Goal: Task Accomplishment & Management: Use online tool/utility

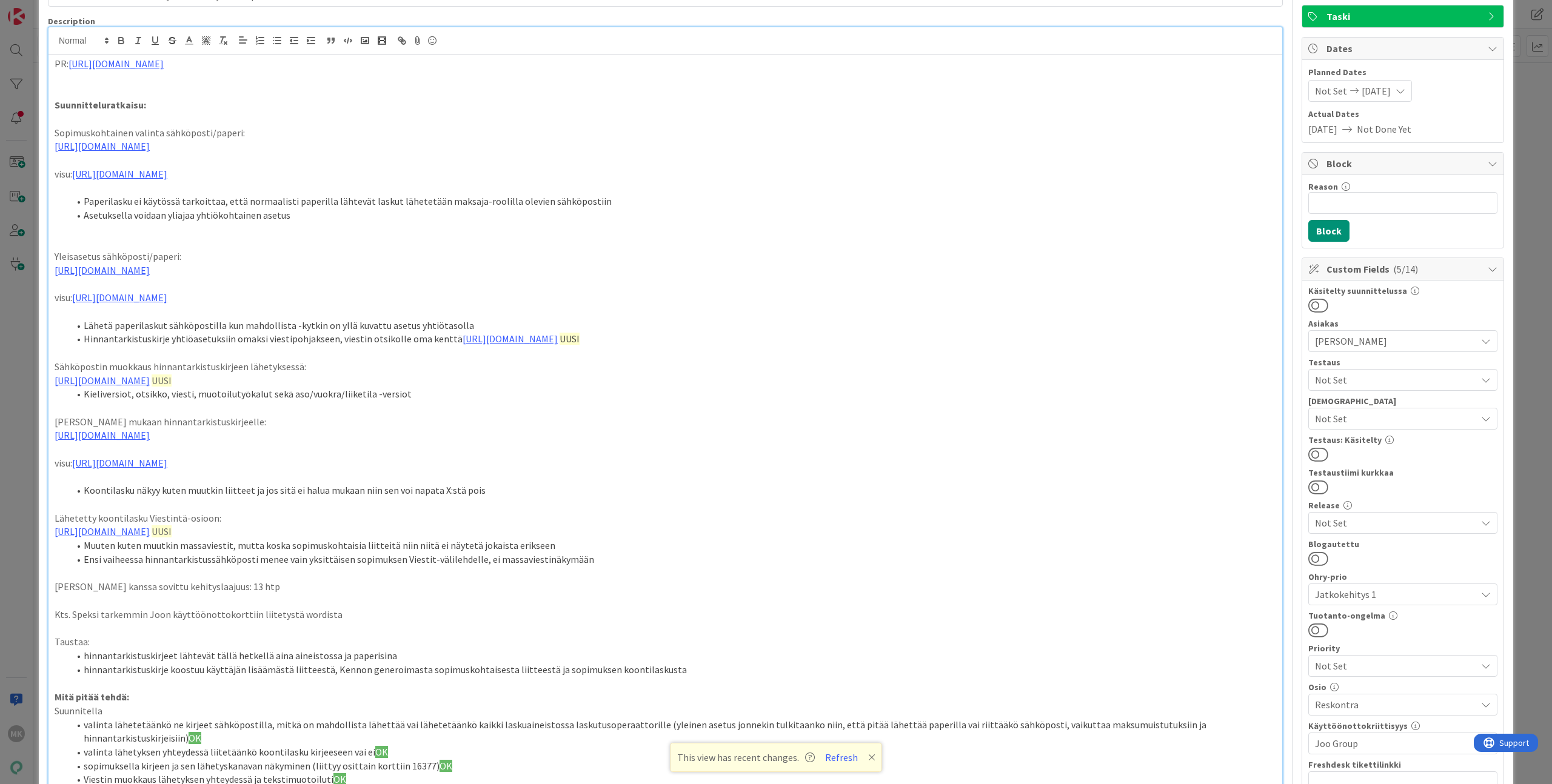
scroll to position [59, 0]
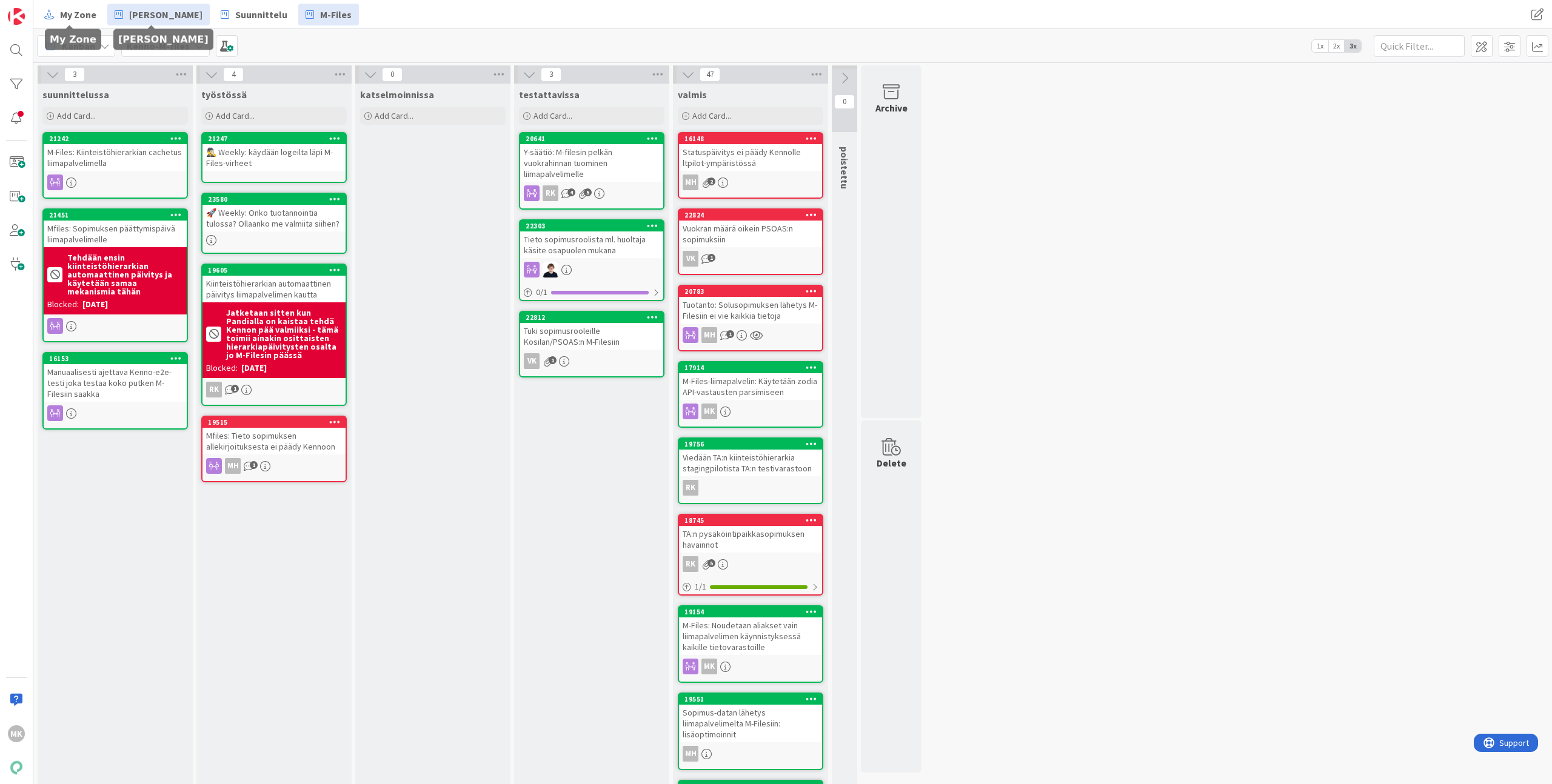
click at [129, 11] on span "[PERSON_NAME]" at bounding box center [166, 14] width 73 height 15
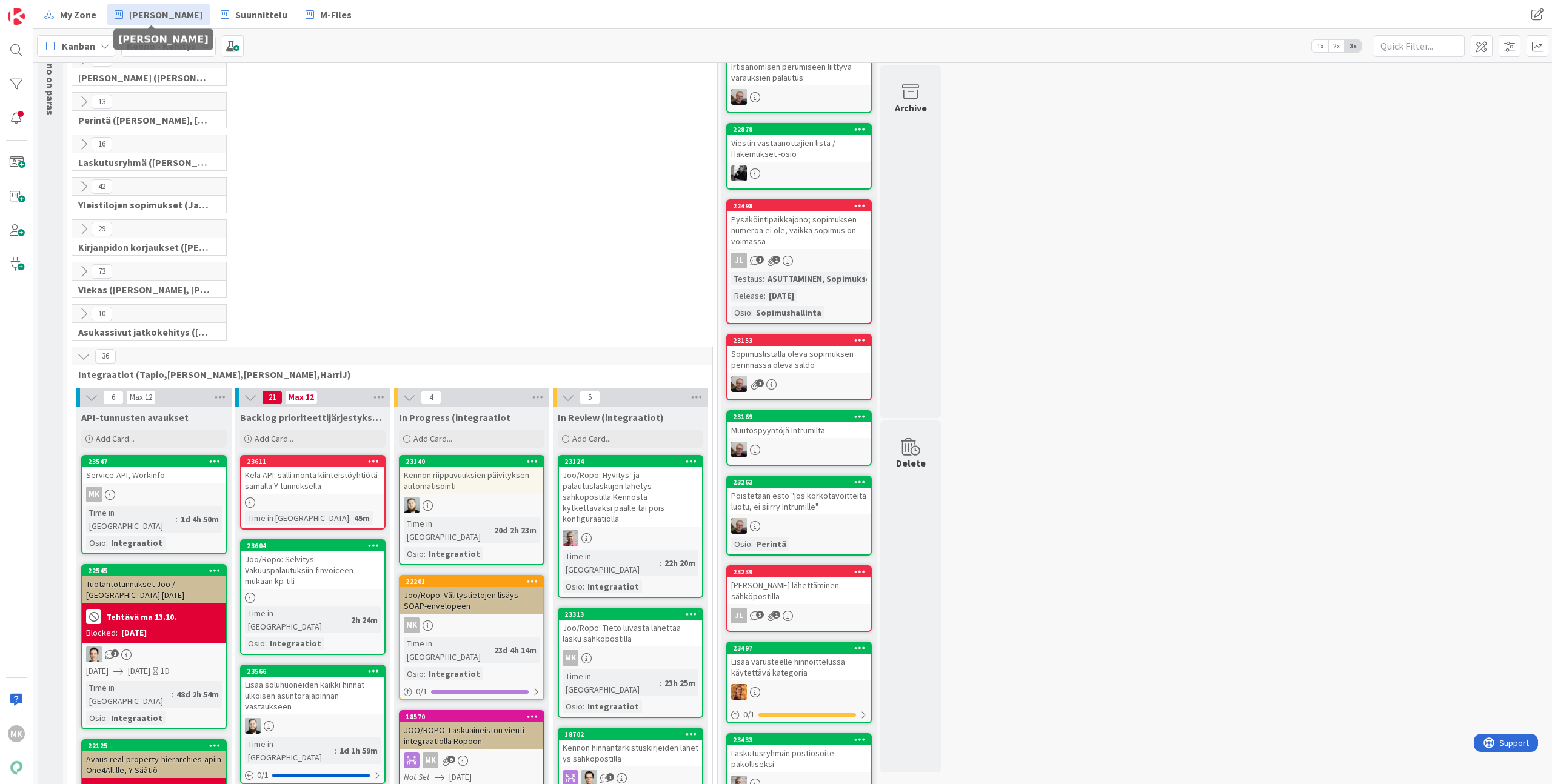
scroll to position [17, 0]
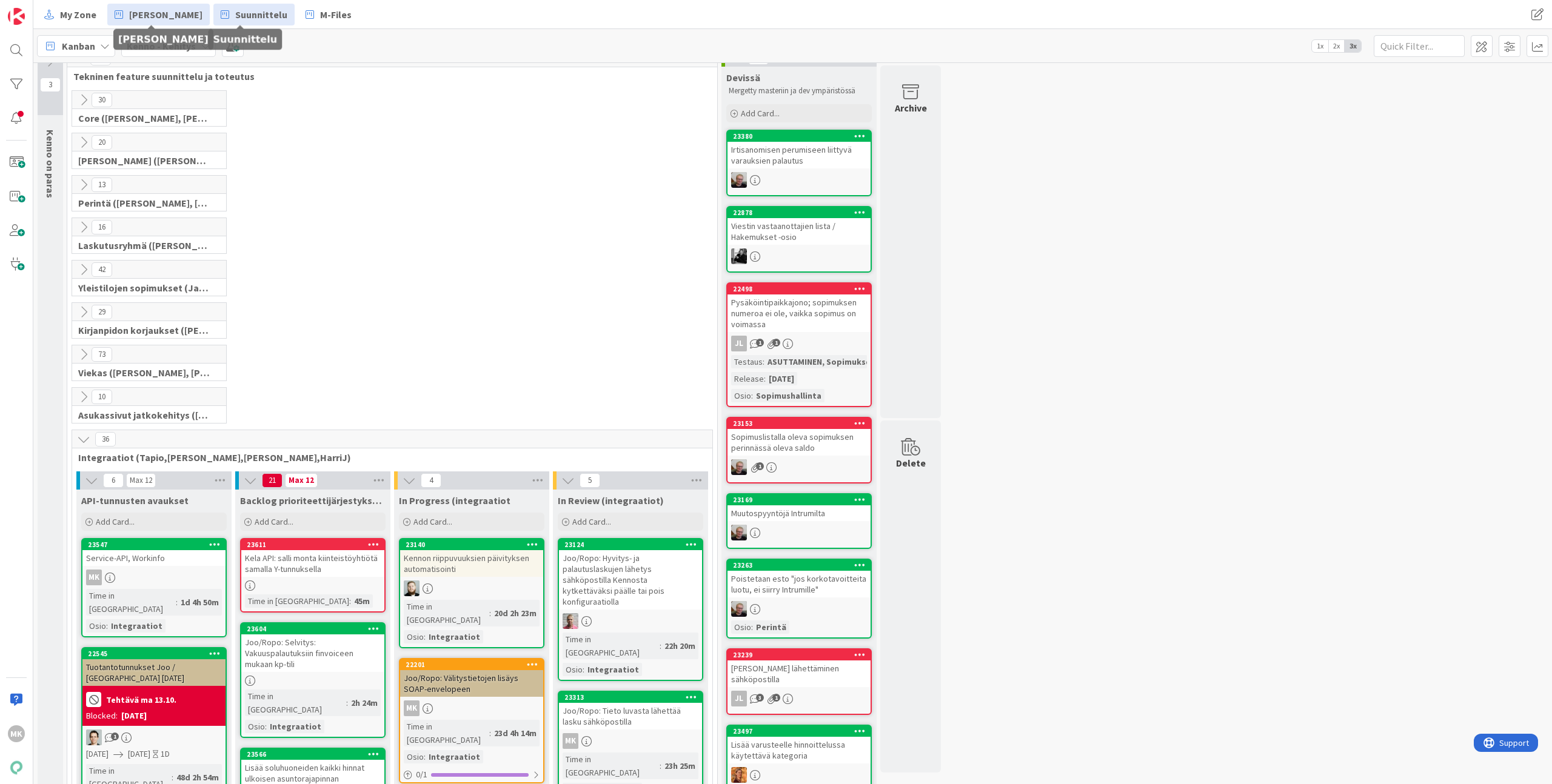
click at [244, 12] on span "Suunnittelu" at bounding box center [261, 14] width 52 height 15
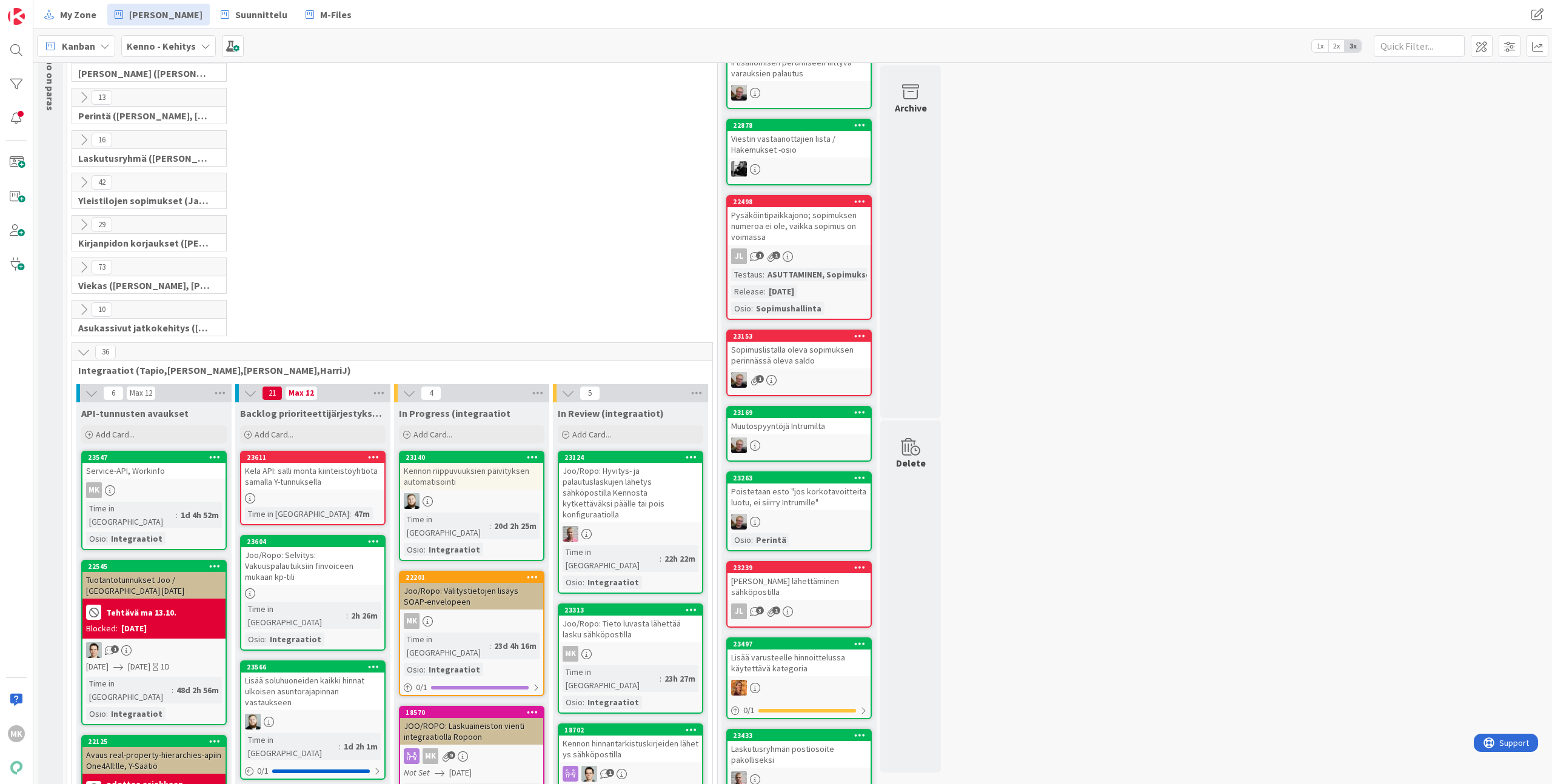
scroll to position [350, 0]
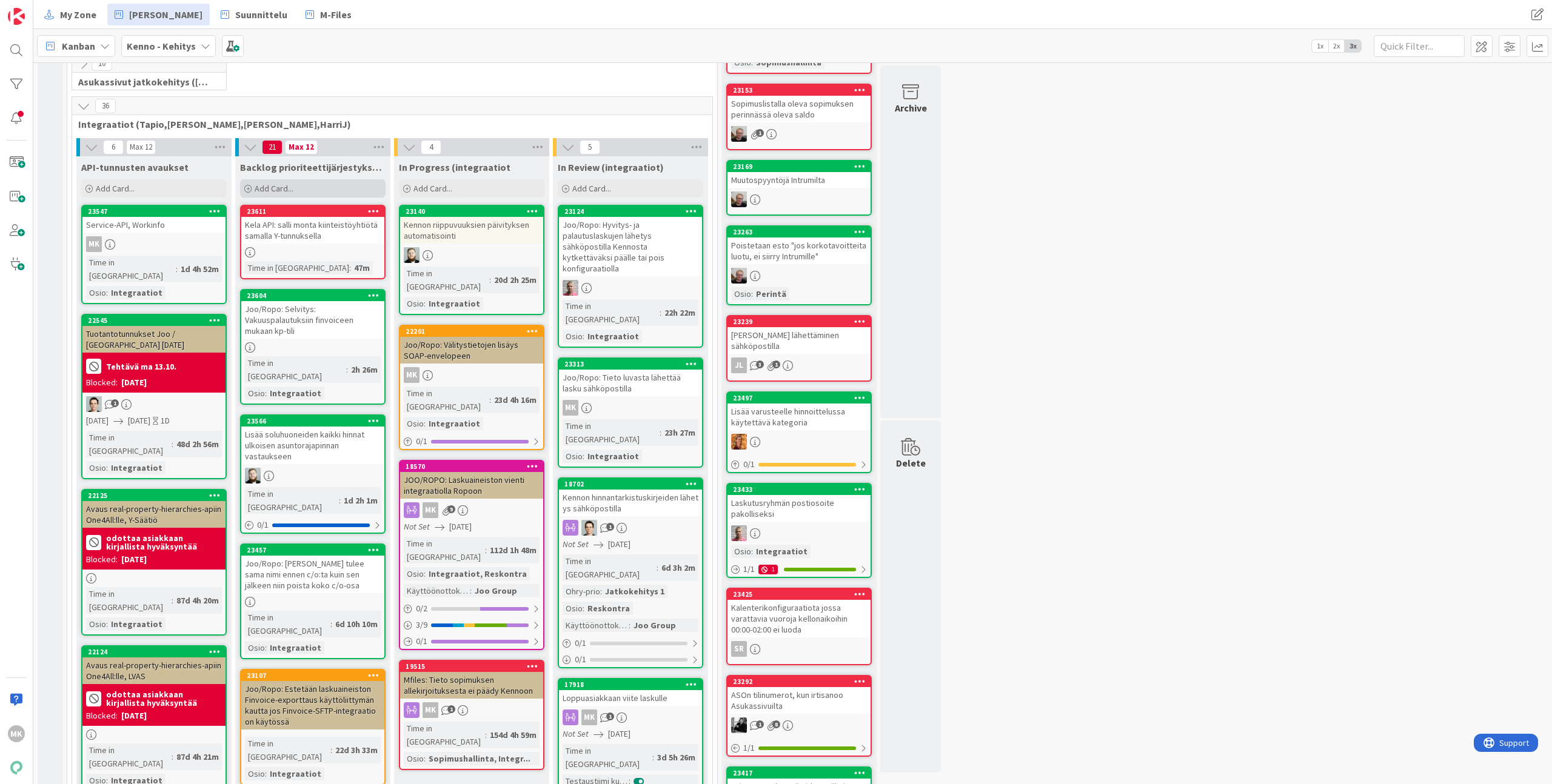
click at [311, 197] on div "Add Card..." at bounding box center [312, 188] width 146 height 18
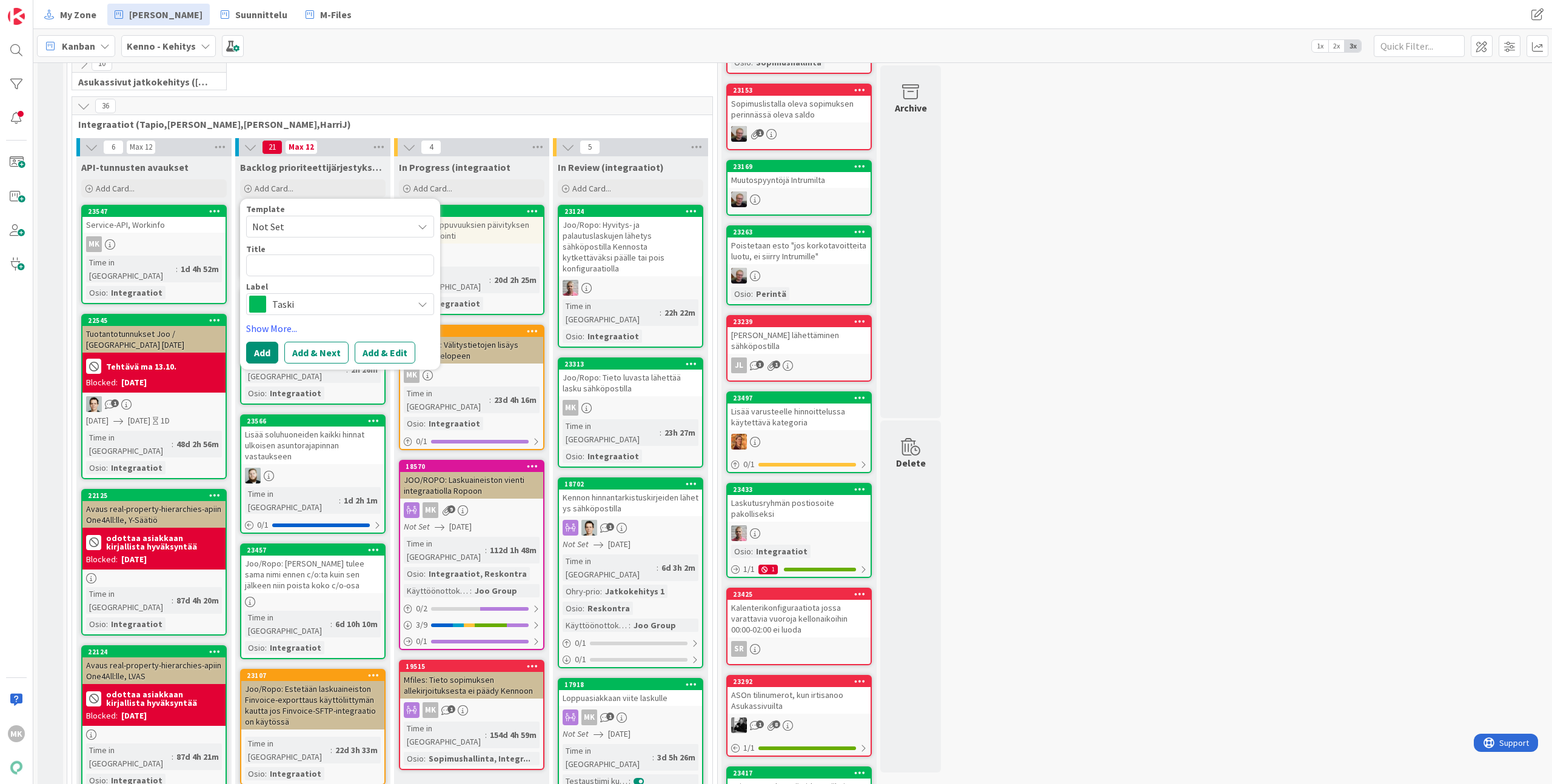
type textarea "x"
type textarea "R"
type textarea "x"
type textarea "RS"
type textarea "x"
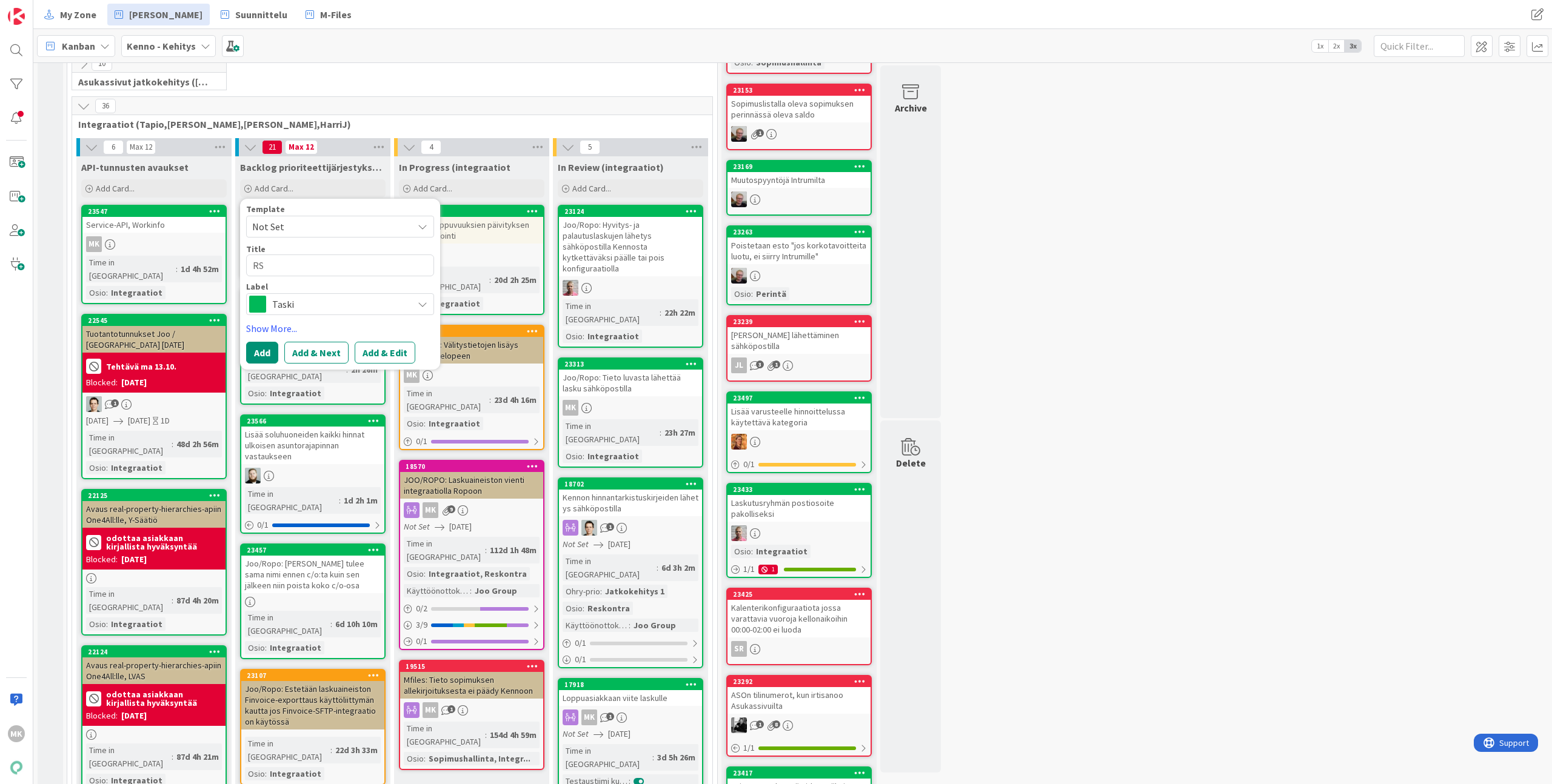
type textarea "RSA"
type textarea "x"
type textarea "RSA:"
type textarea "x"
type textarea "RSA:"
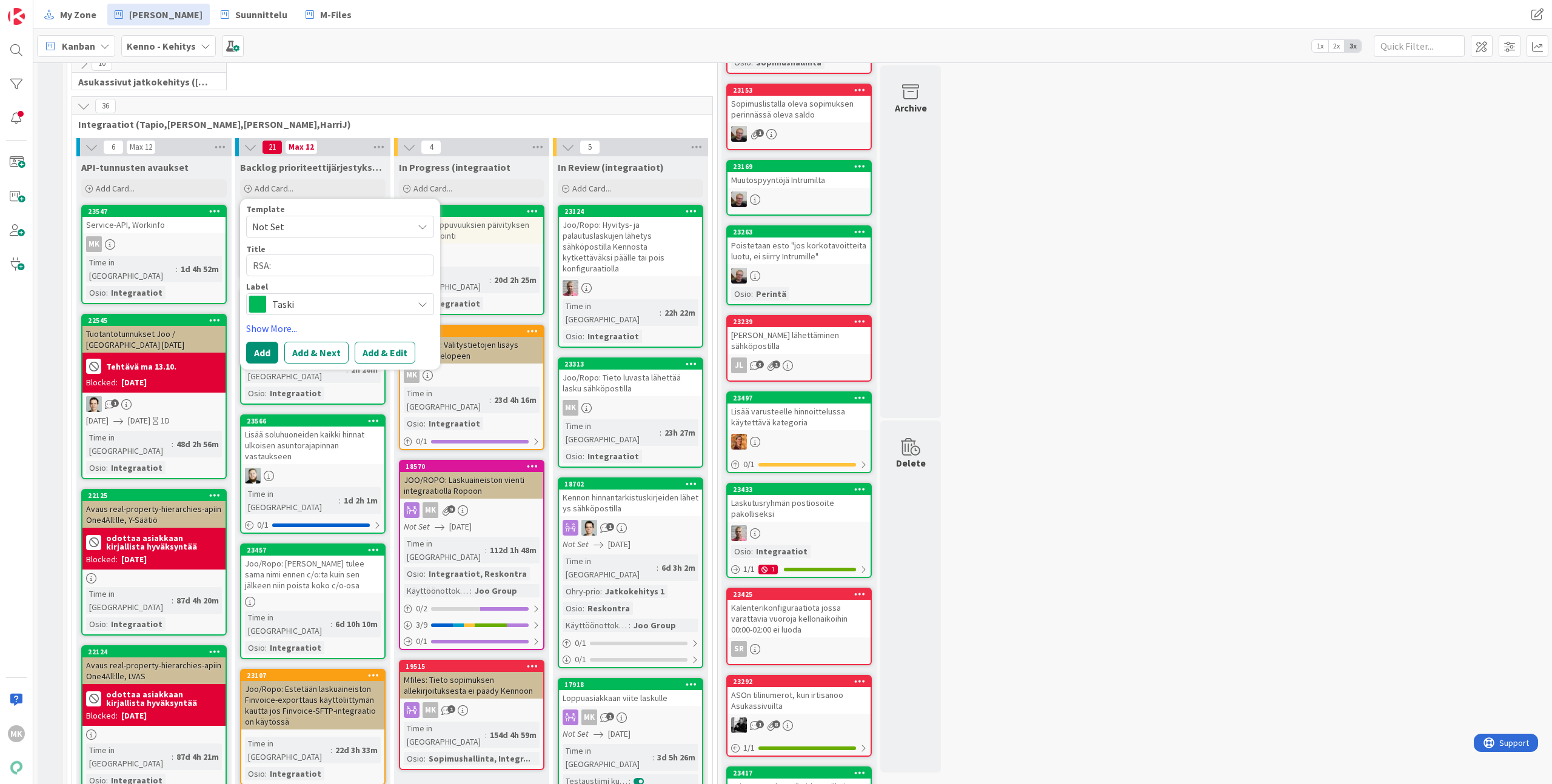
type textarea "x"
type textarea "RSA: D"
type textarea "x"
type textarea "RSA: Do"
type textarea "x"
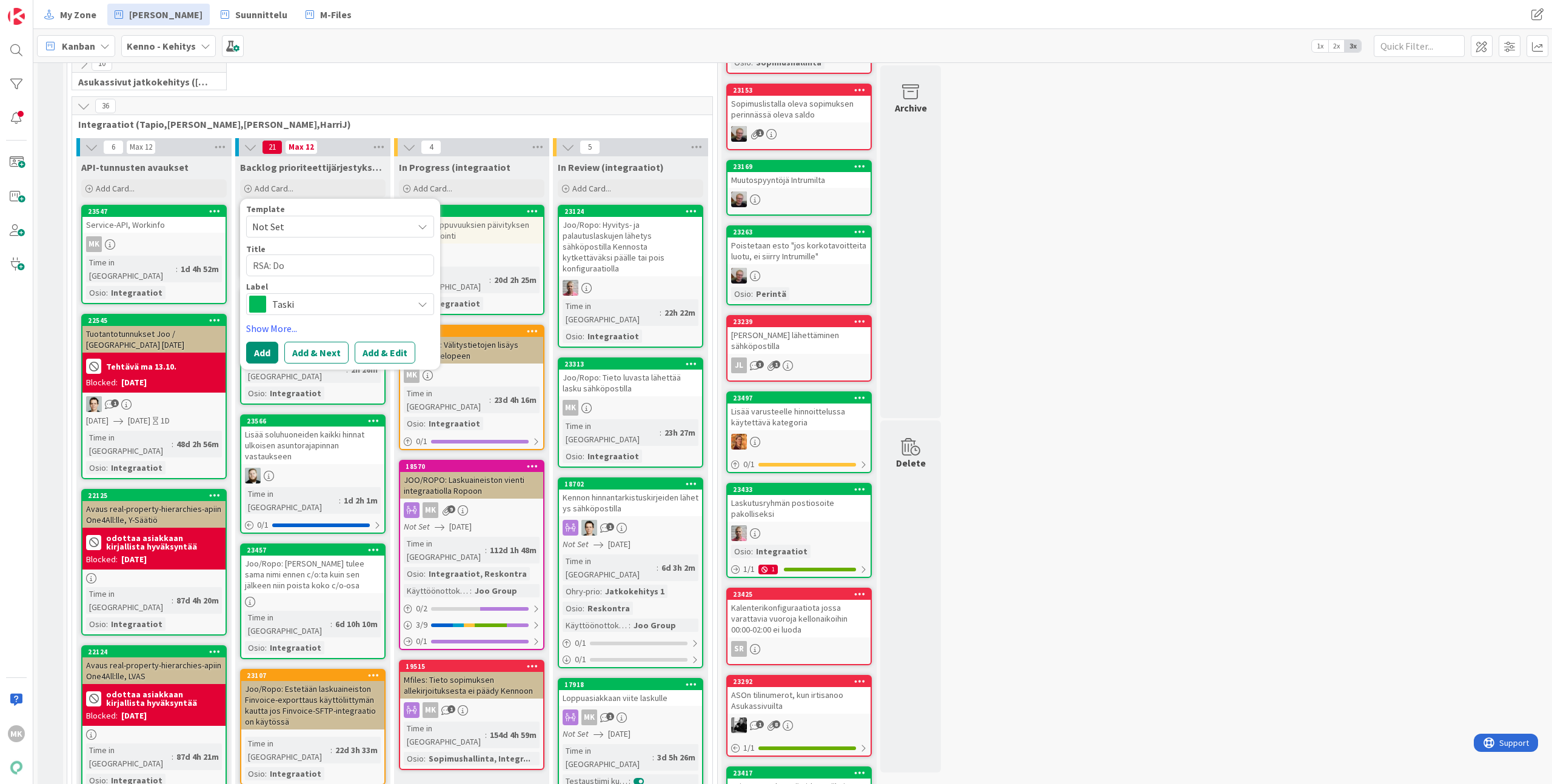
type textarea "RSA: Doc"
type textarea "x"
type textarea "RSA: Docu"
type textarea "x"
type textarea "RSA: Docue"
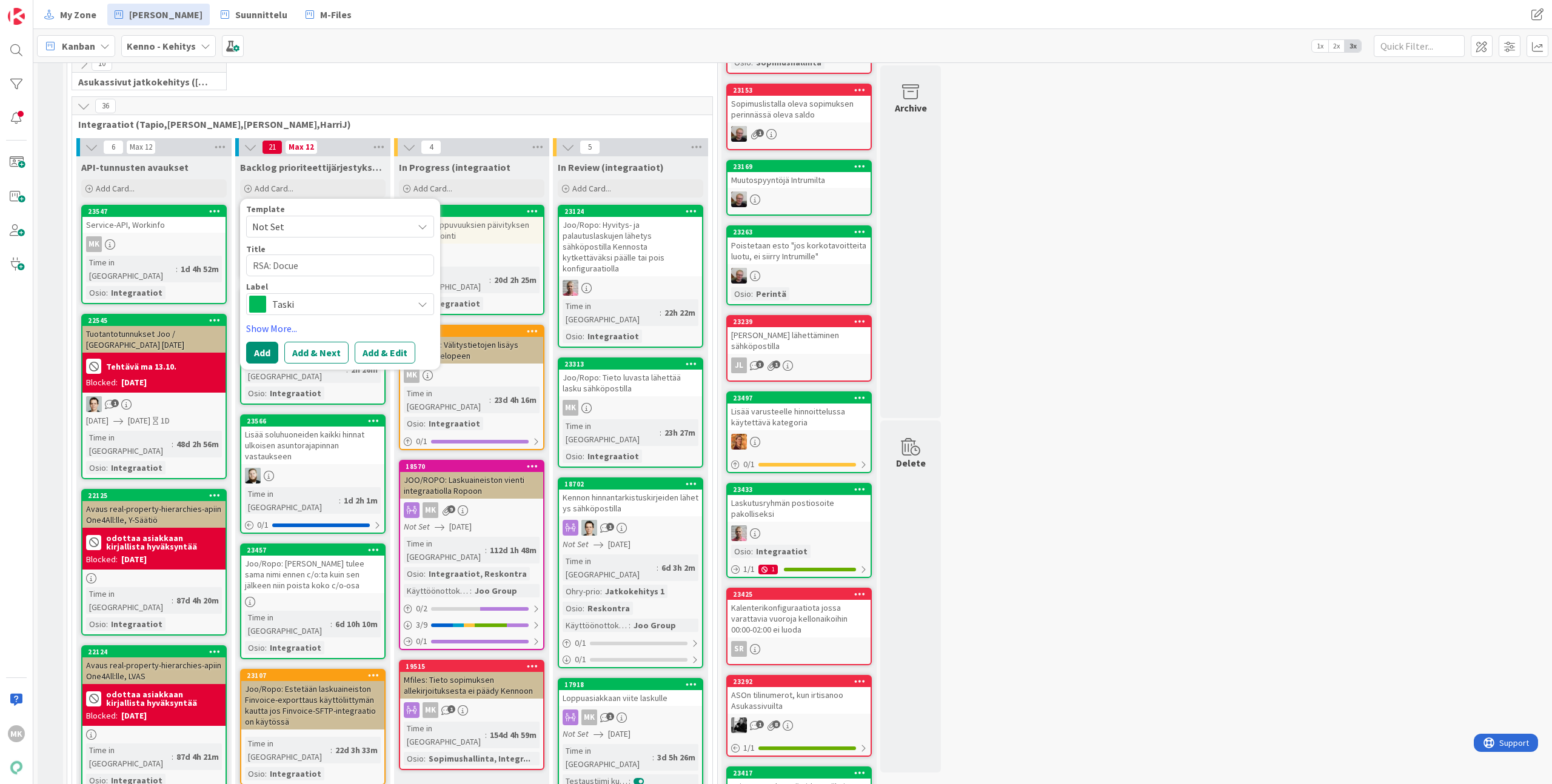
type textarea "x"
type textarea "RSA: Docue-"
type textarea "x"
type textarea "RSA: Docue-y"
type textarea "x"
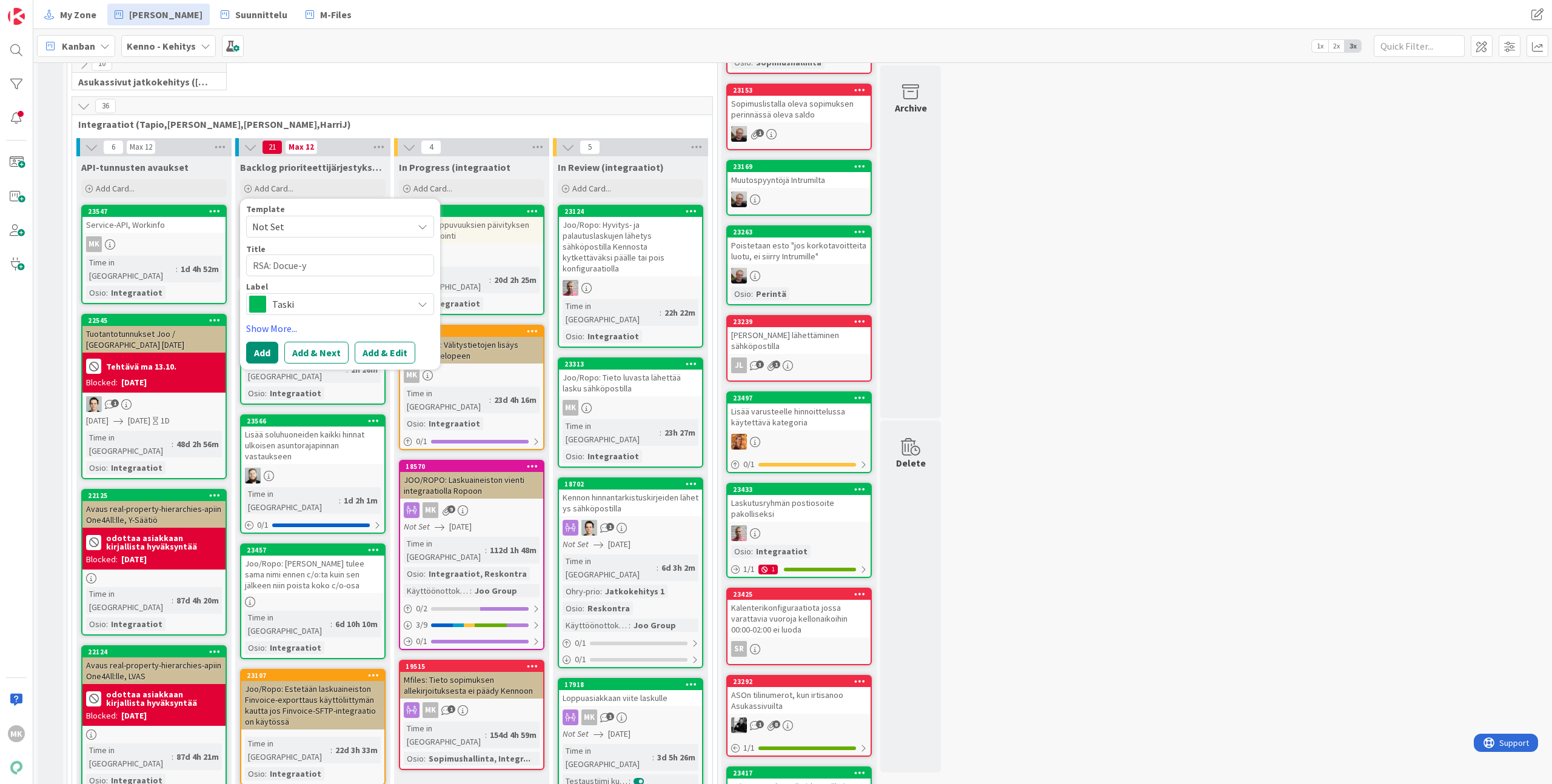
type textarea "RSA: Docue-yh"
type textarea "x"
type textarea "RSA: Docue-yht"
type textarea "x"
type textarea "RSA: Docue-yhte"
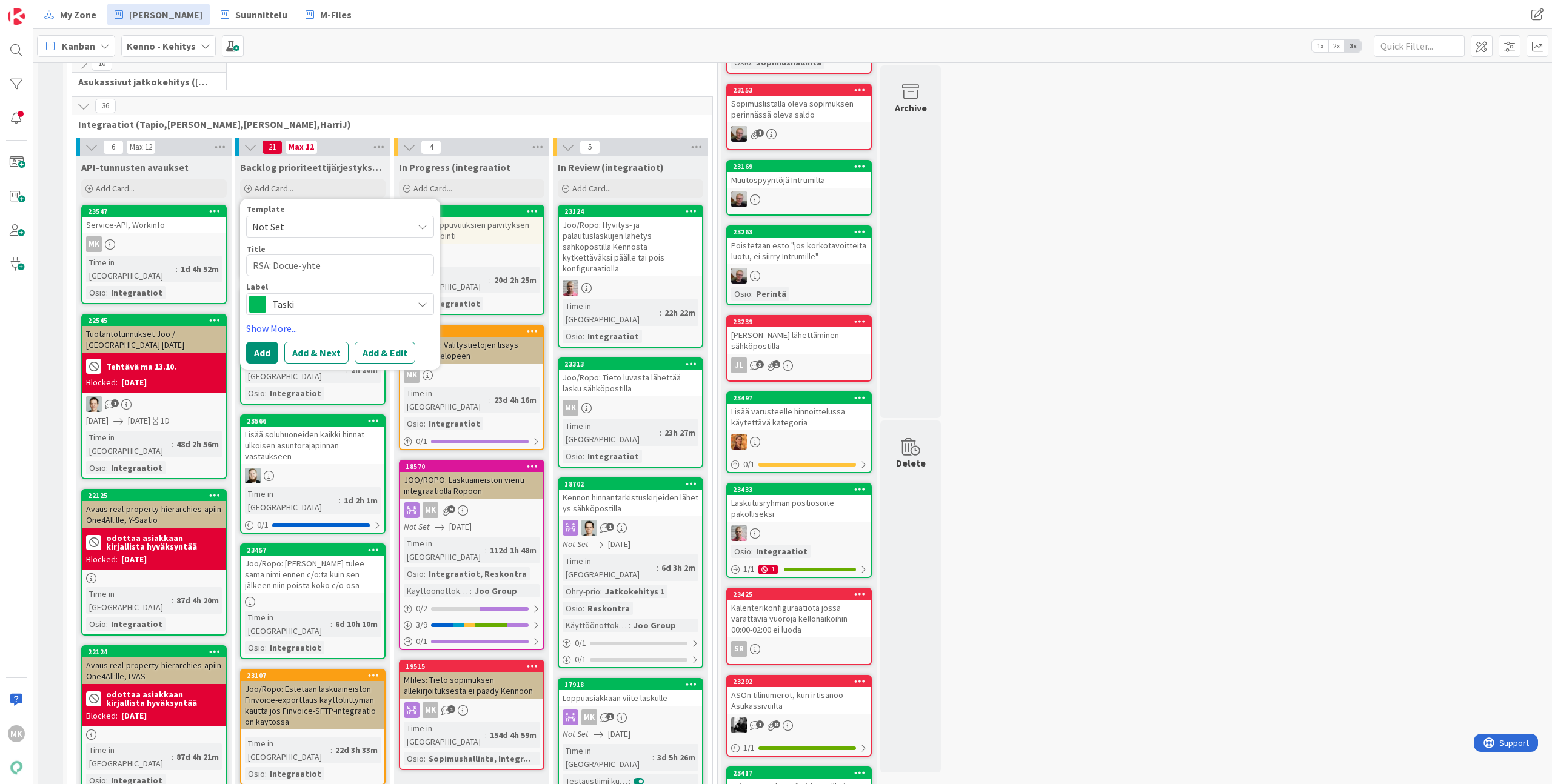
type textarea "x"
type textarea "RSA: Docue-yhtey"
type textarea "x"
type textarea "RSA: Docue-yhteys"
type textarea "x"
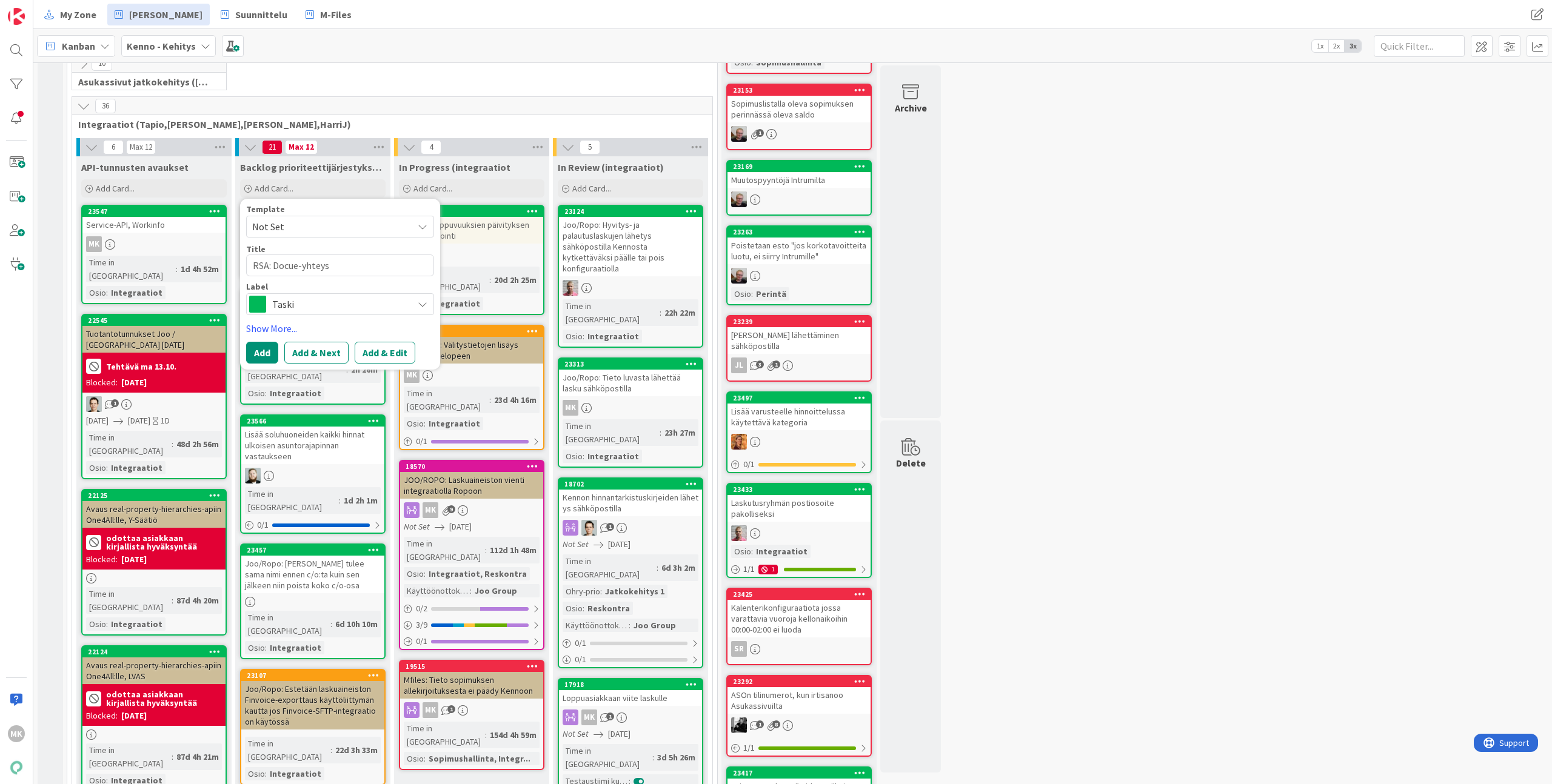
type textarea "RSA: Docue-yhteys p"
type textarea "x"
type textarea "RSA: Docue-yhteys pi"
type textarea "x"
type textarea "RSA: Docue-yhteys pil"
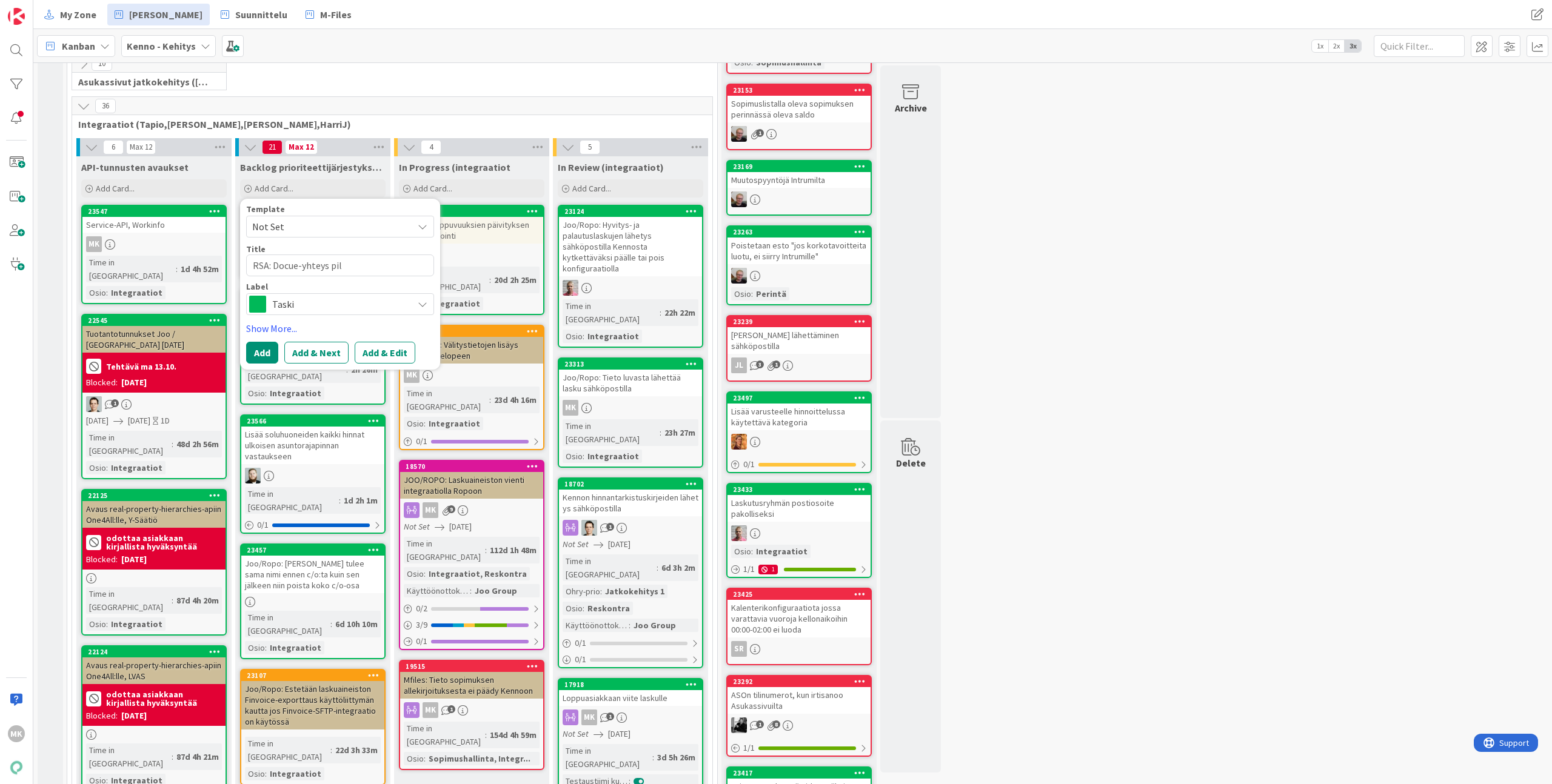
type textarea "x"
type textarea "RSA: Docue-yhteys pilo"
type textarea "x"
type textarea "RSA: Docue-yhteys pilot"
type textarea "x"
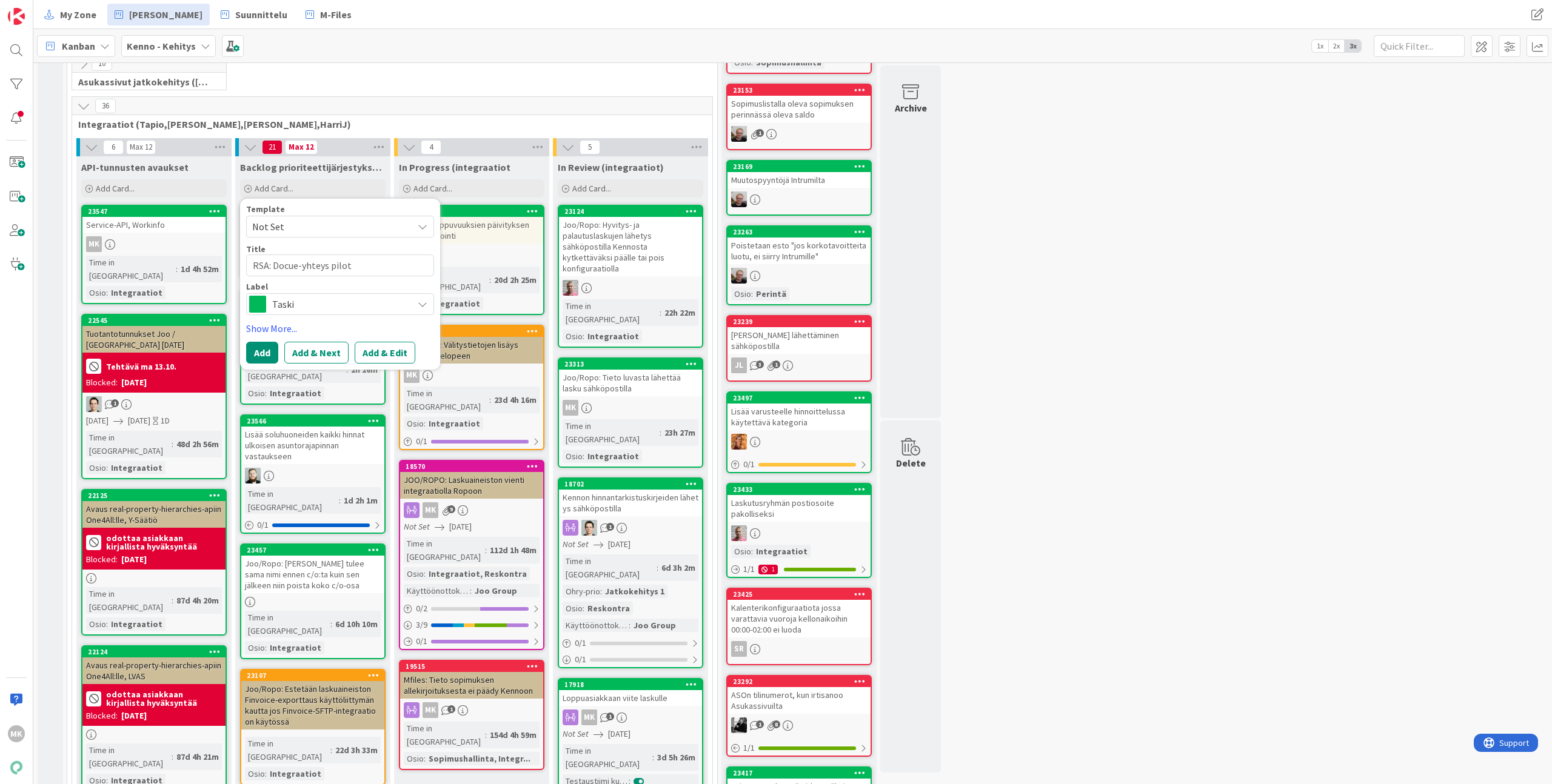
type textarea "RSA: Docue-yhteys pilott"
type textarea "x"
type textarea "RSA: Docue-yhteys pilotti"
type textarea "x"
type textarea "RSA: Docue-yhteys pilottii"
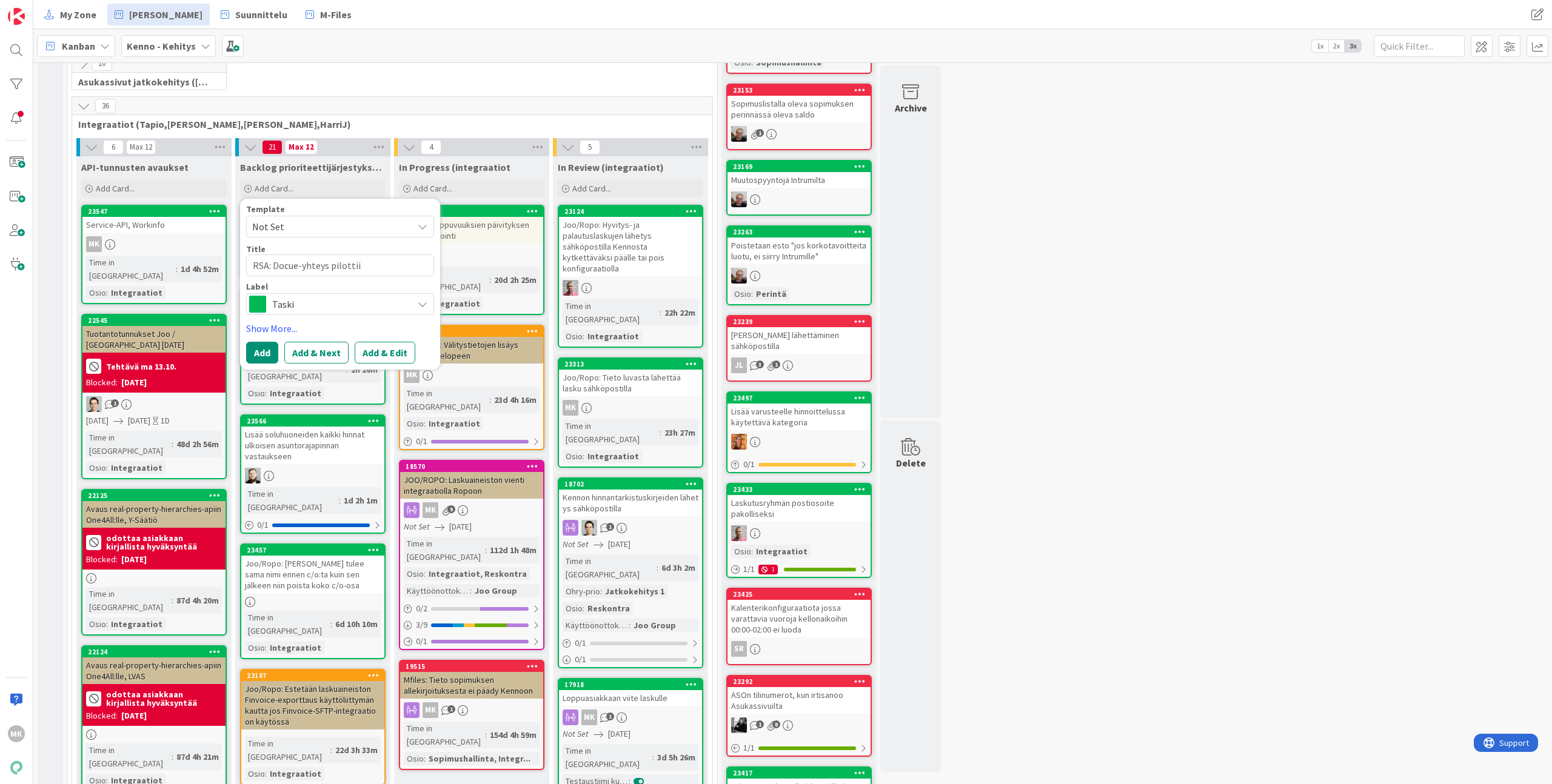
type textarea "x"
type textarea "RSA: Docue-yhteys pilottiin"
click at [391, 356] on button "Add & Edit" at bounding box center [385, 353] width 61 height 22
type textarea "x"
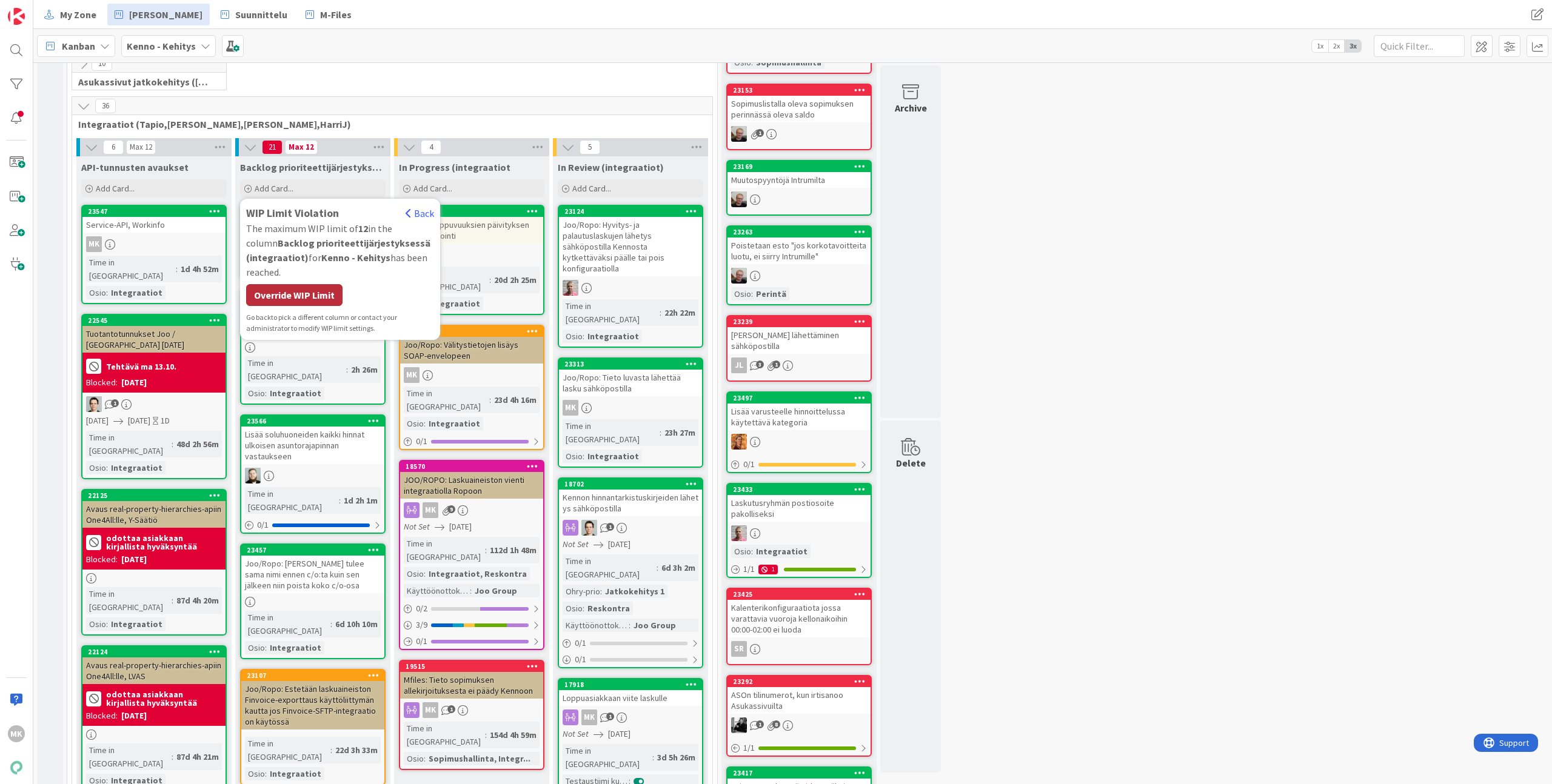
click at [313, 300] on div "Override WIP Limit" at bounding box center [294, 295] width 97 height 22
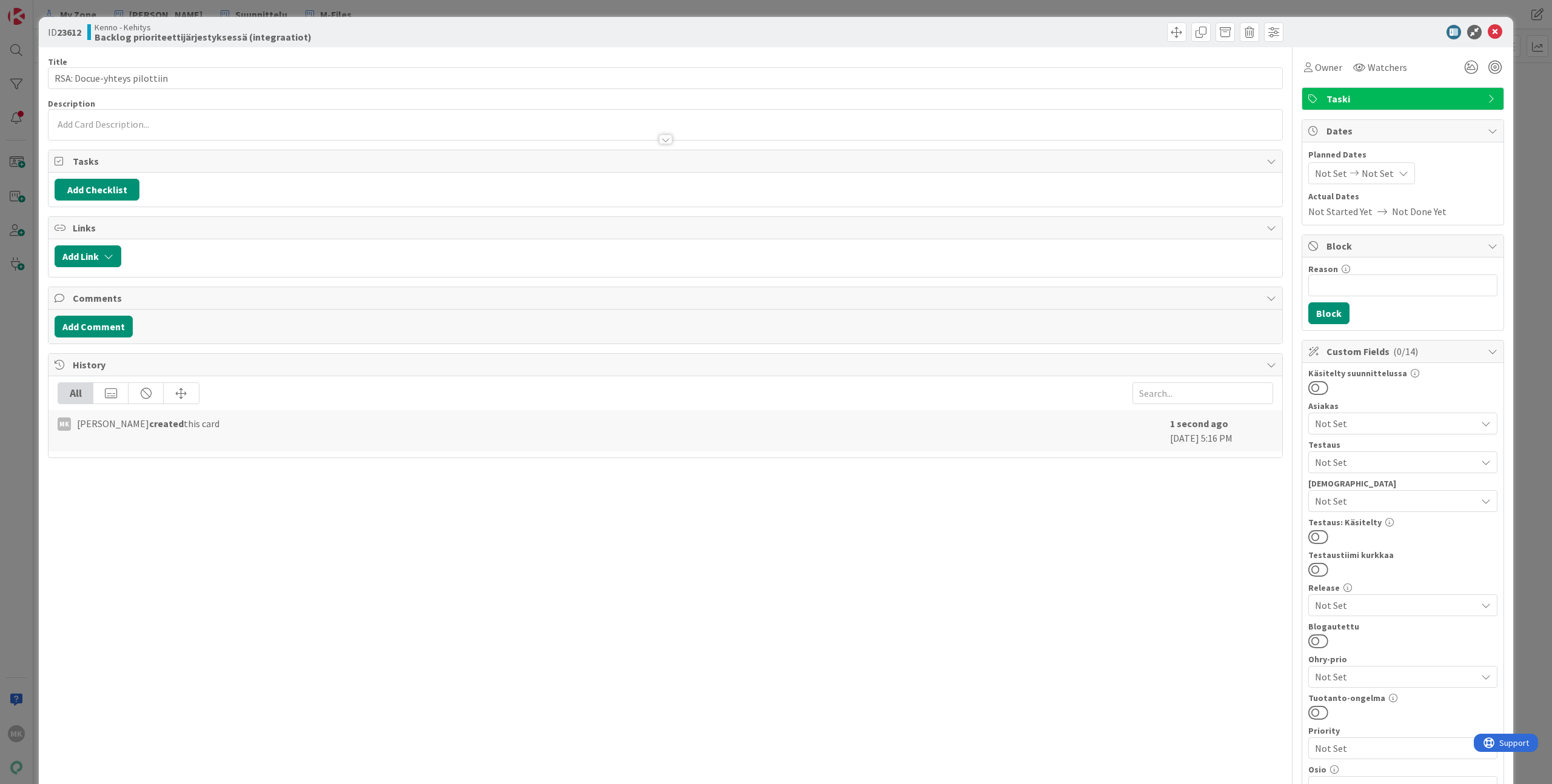
click at [305, 132] on div at bounding box center [665, 133] width 1234 height 12
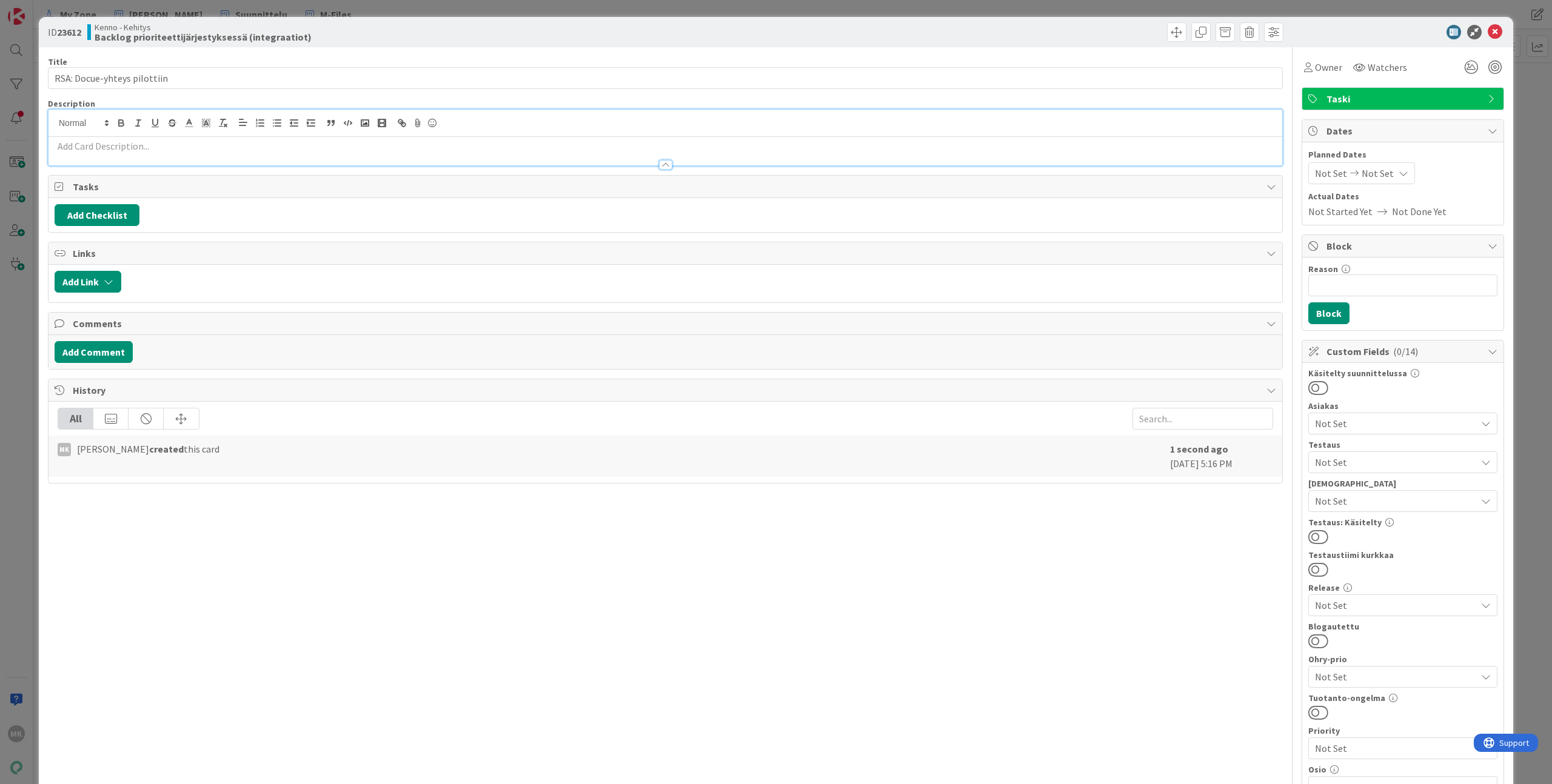
click at [265, 141] on p at bounding box center [665, 146] width 1222 height 14
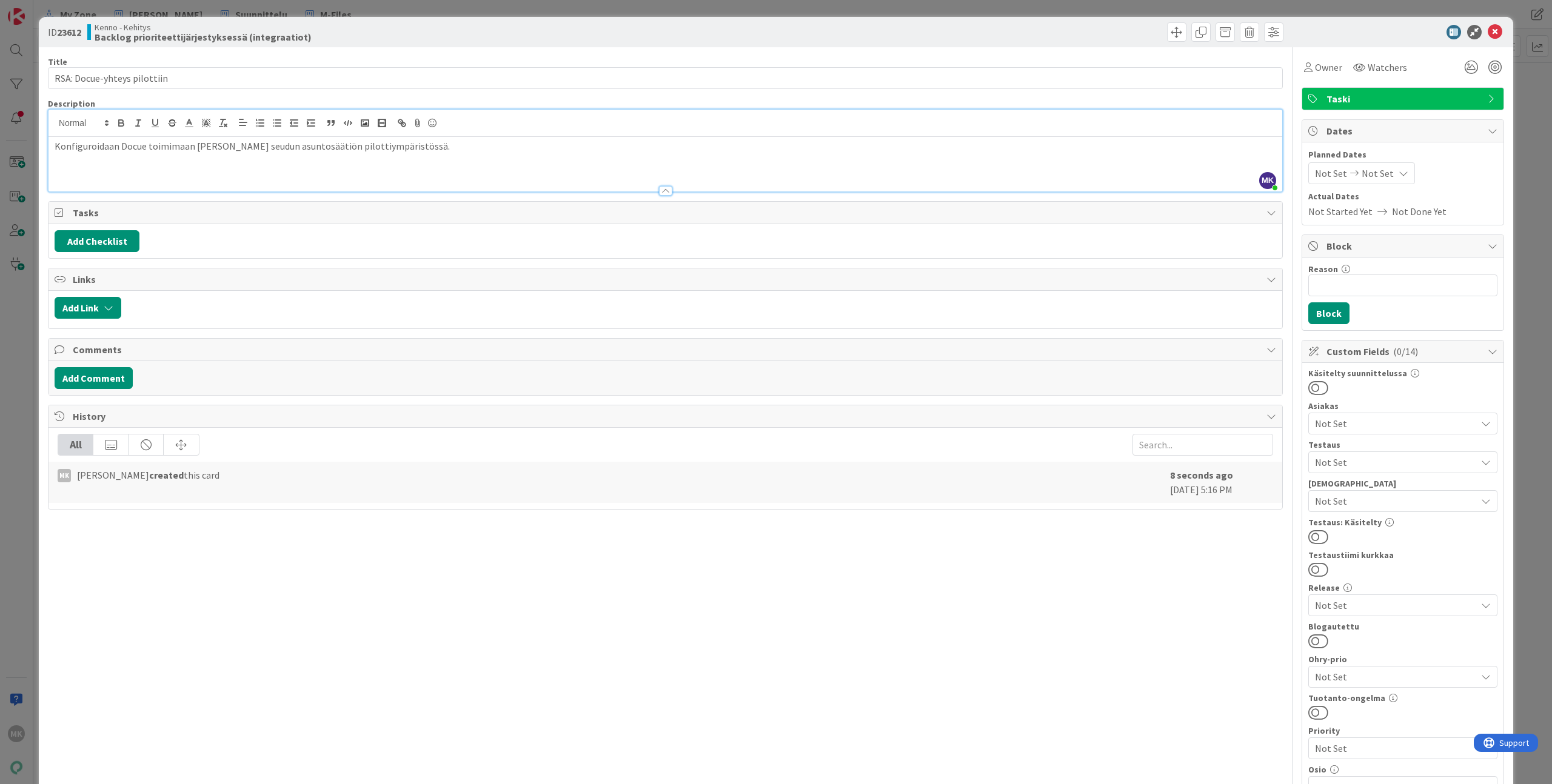
drag, startPoint x: 801, startPoint y: 631, endPoint x: 980, endPoint y: 603, distance: 181.2
click at [815, 634] on div "Title 27 / 128 RSA: Docue-yhteys pilottiin Description MK [PERSON_NAME] just jo…" at bounding box center [665, 581] width 1235 height 1067
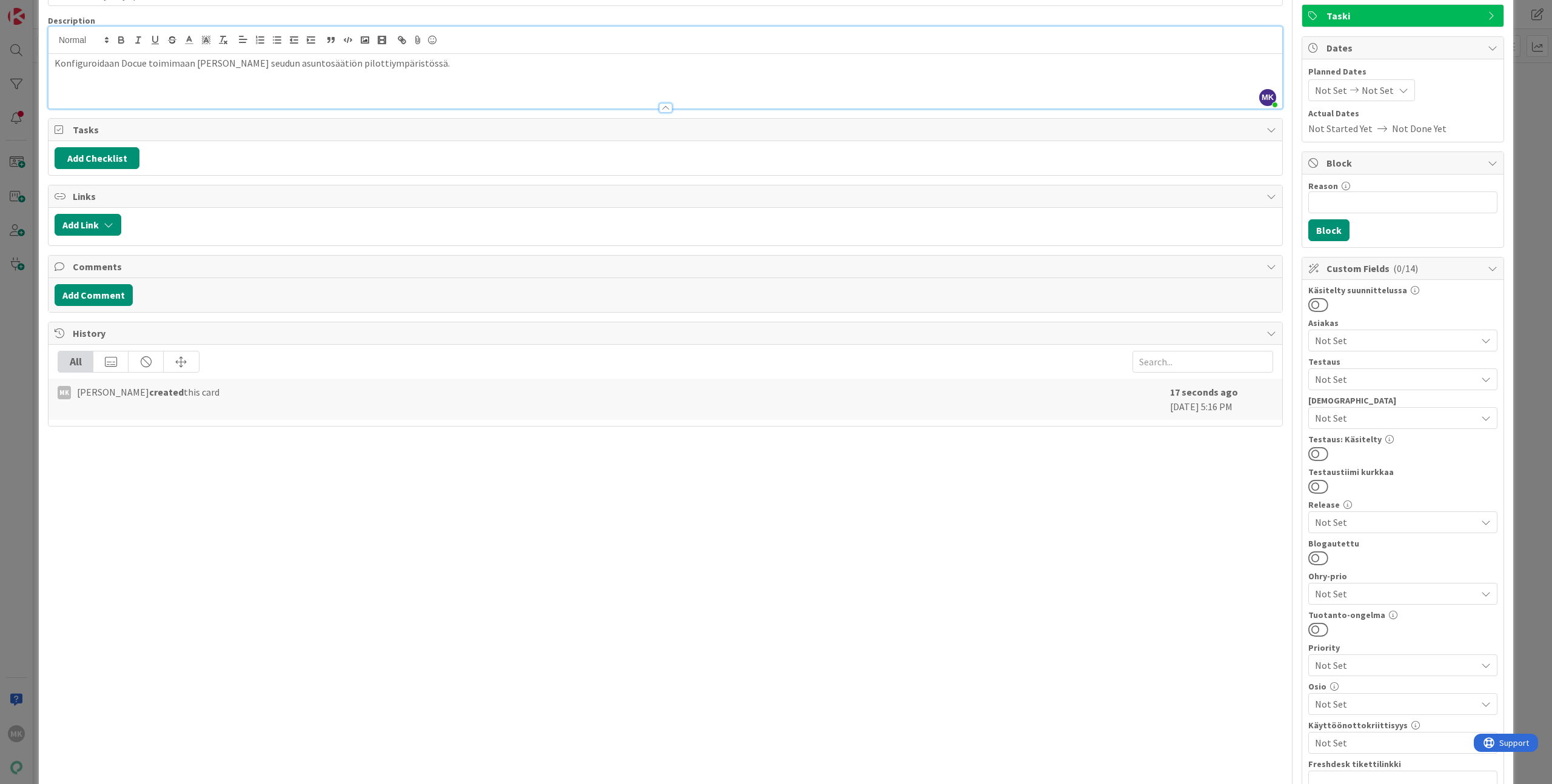
scroll to position [99, 0]
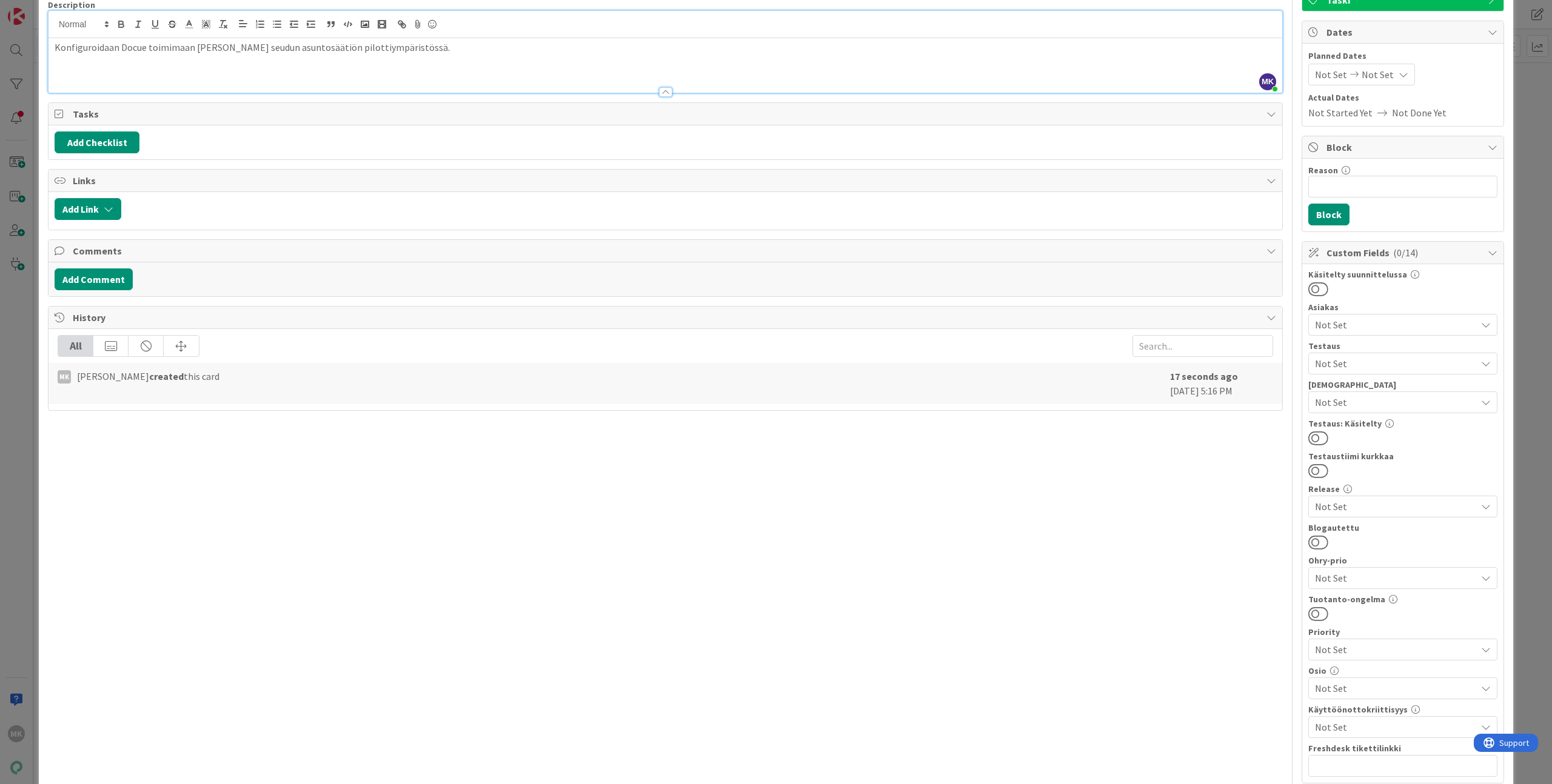
click at [1417, 685] on span "Not Set" at bounding box center [1395, 688] width 161 height 15
click at [1346, 420] on span "Integraatiot" at bounding box center [1353, 411] width 53 height 18
click at [1276, 464] on div "Title 27 / 128 RSA: Docue-yhteys pilottiin Description MK [PERSON_NAME] just jo…" at bounding box center [776, 482] width 1456 height 1067
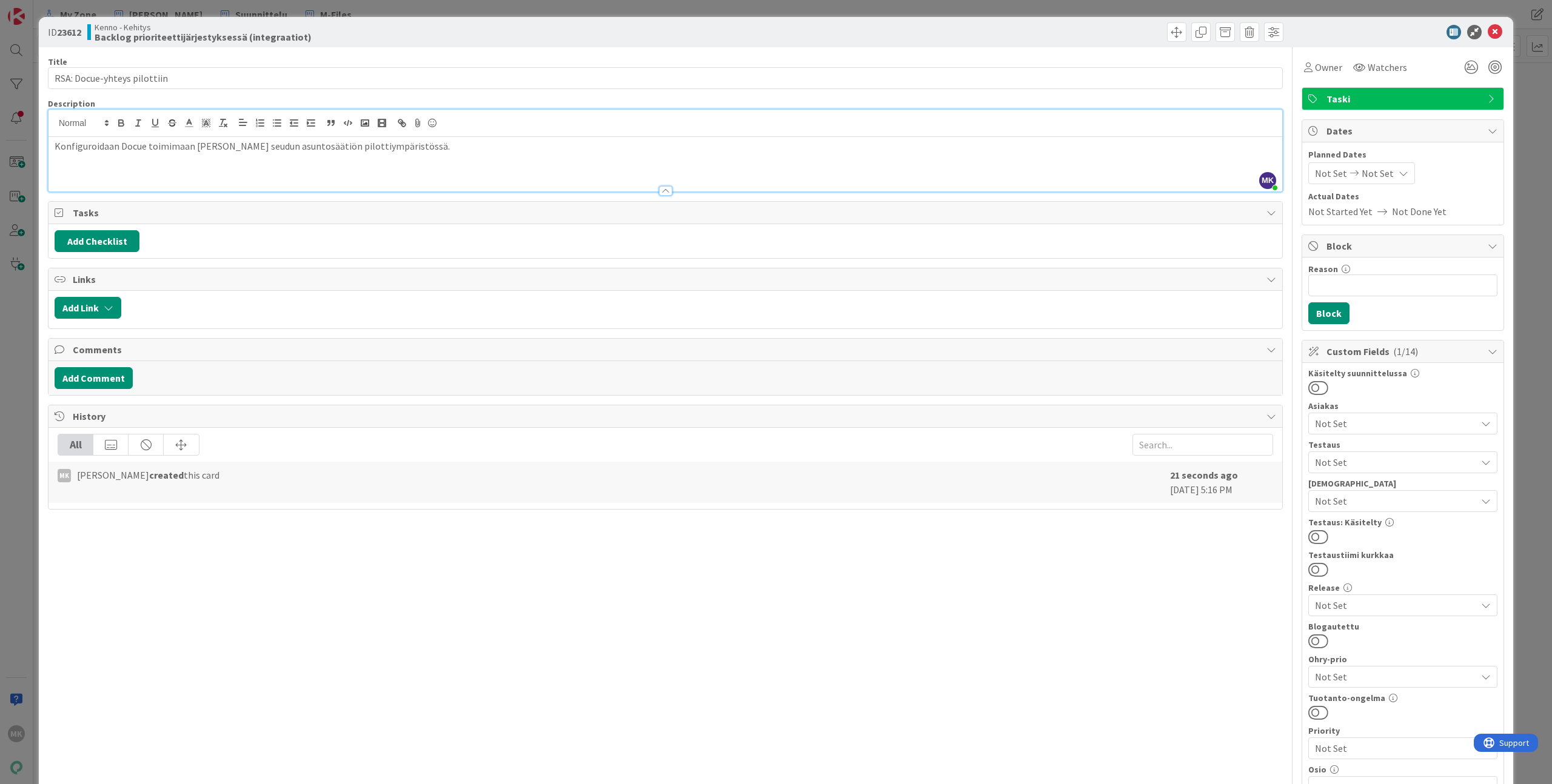
click at [1364, 422] on span "Not Set" at bounding box center [1395, 424] width 161 height 15
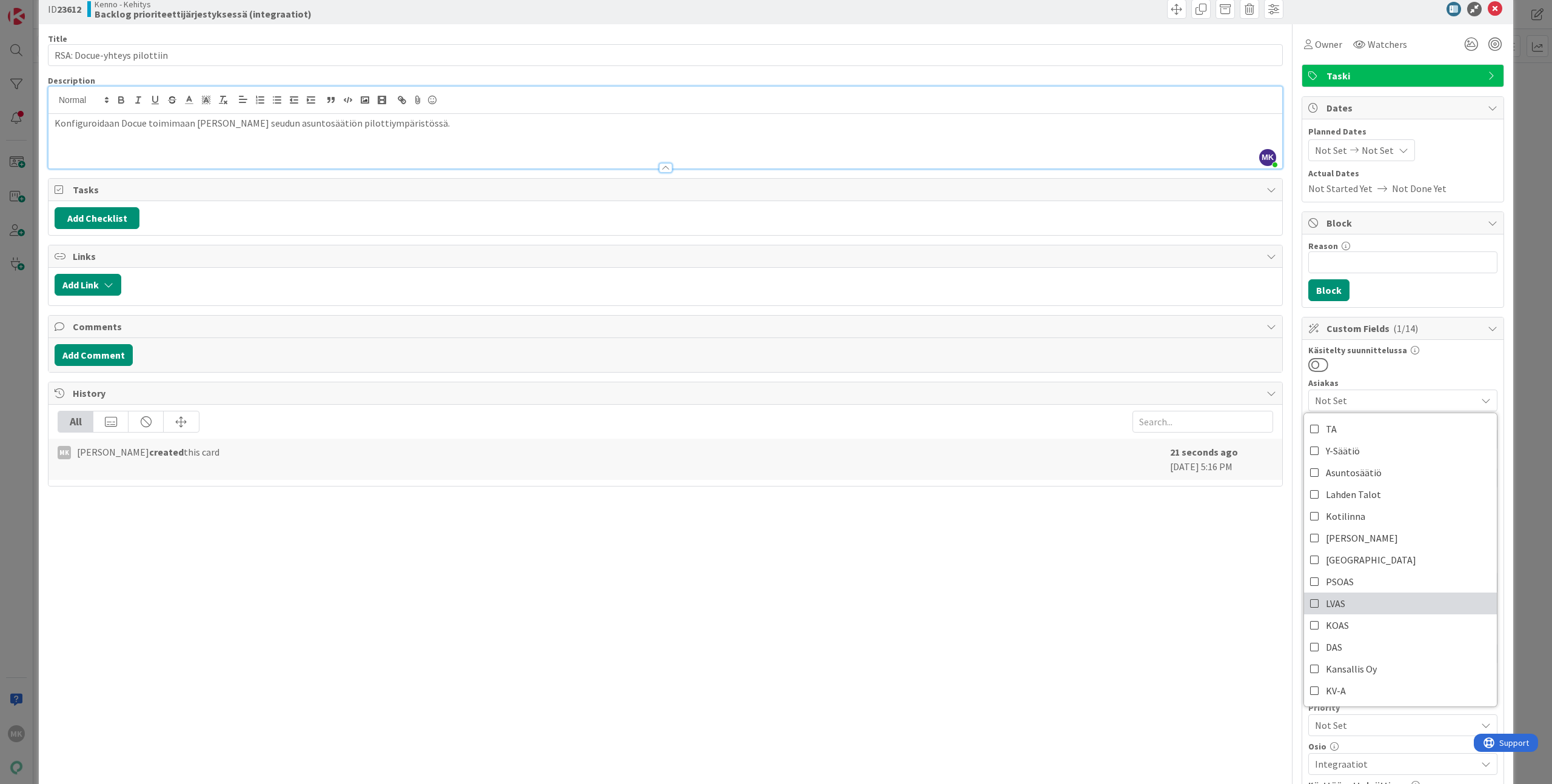
scroll to position [8, 0]
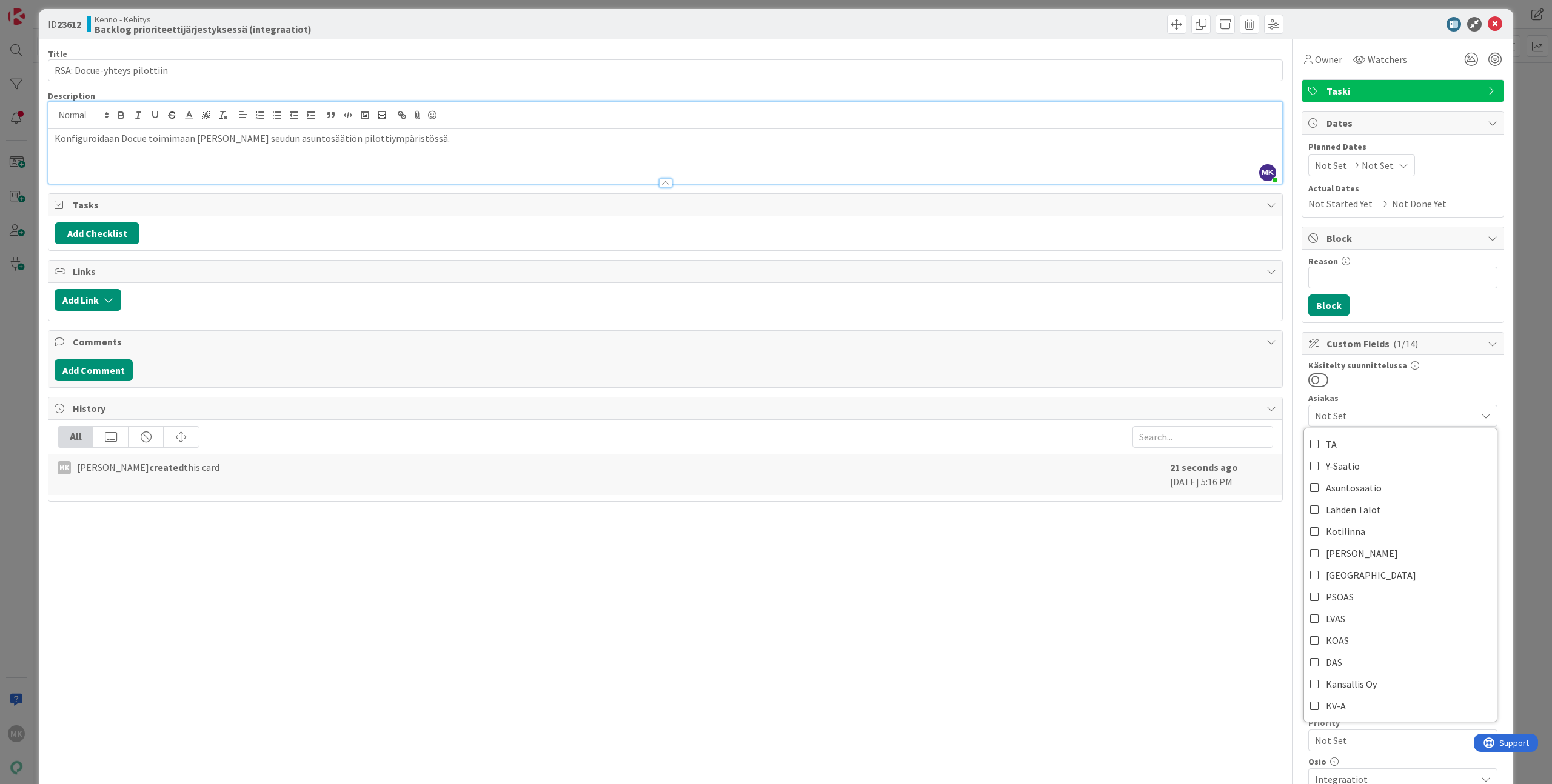
click at [1195, 613] on div "Title 27 / 128 RSA: Docue-yhteys pilottiin Description MK [PERSON_NAME] just jo…" at bounding box center [665, 573] width 1235 height 1067
click at [1509, 502] on div "ID 23612 Kenno - Kehitys Backlog prioriteettijärjestyksessä (integraatiot) Titl…" at bounding box center [776, 392] width 1552 height 784
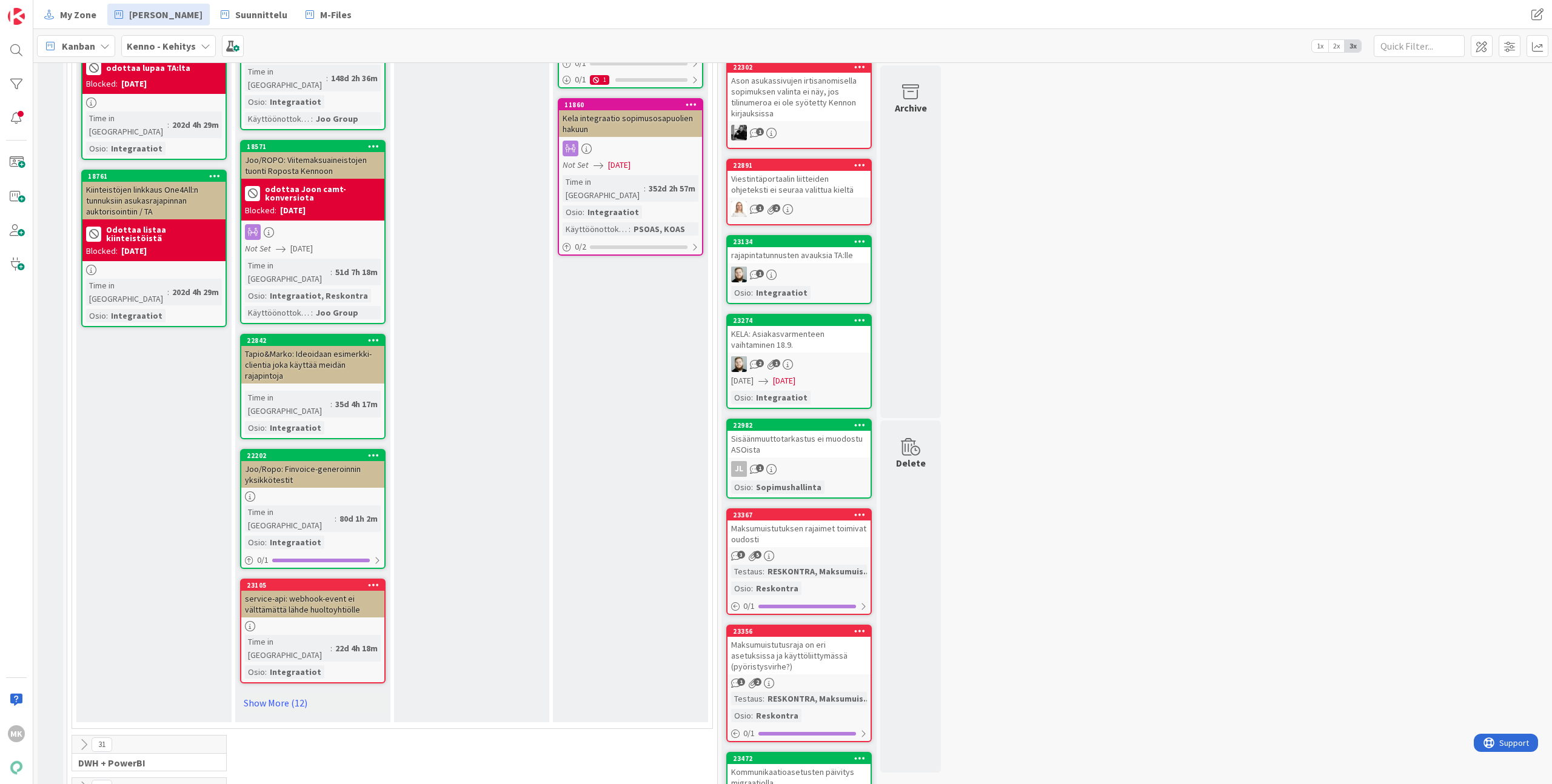
scroll to position [1303, 0]
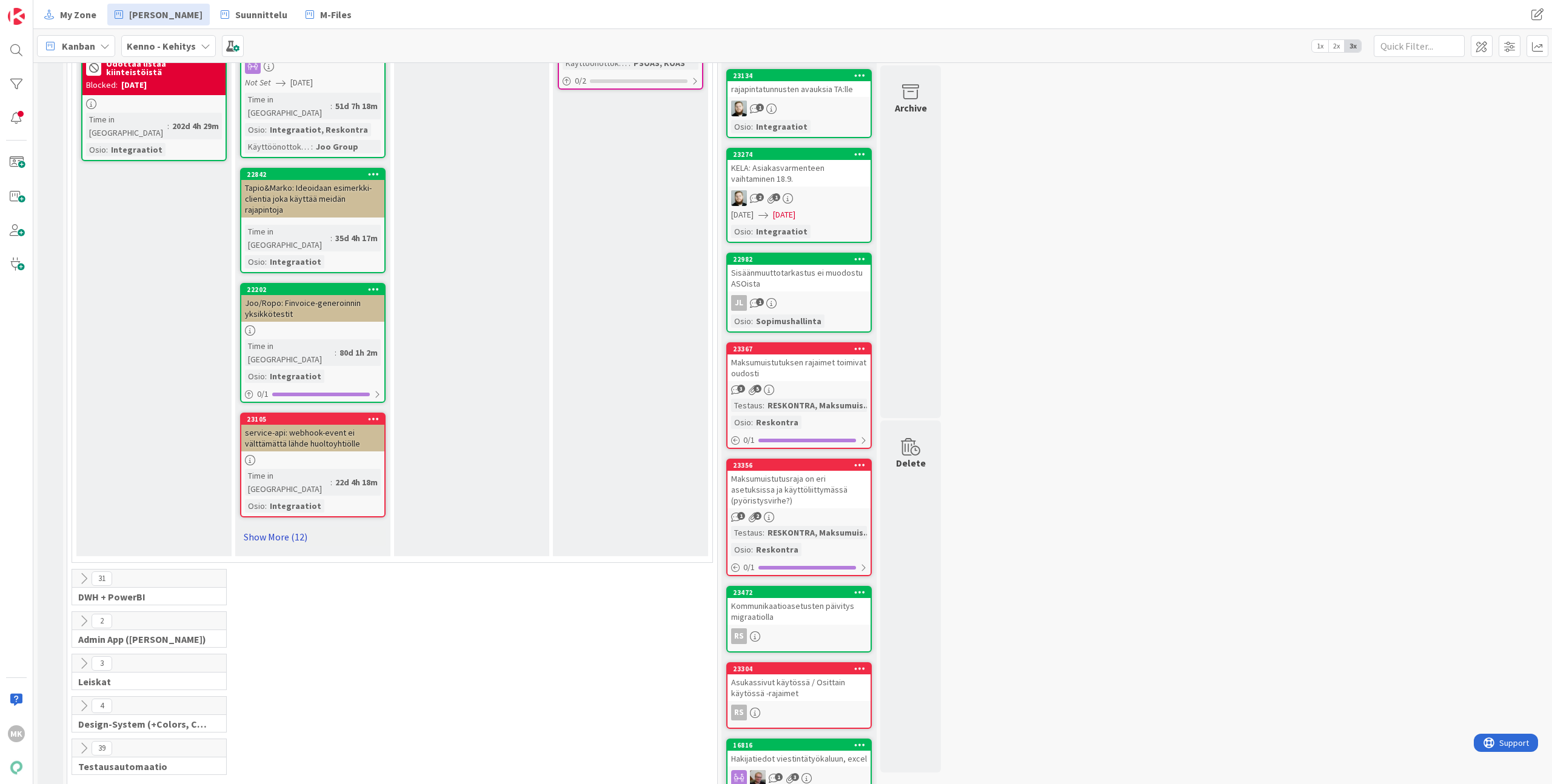
click at [298, 527] on link "Show More (12)" at bounding box center [312, 536] width 146 height 19
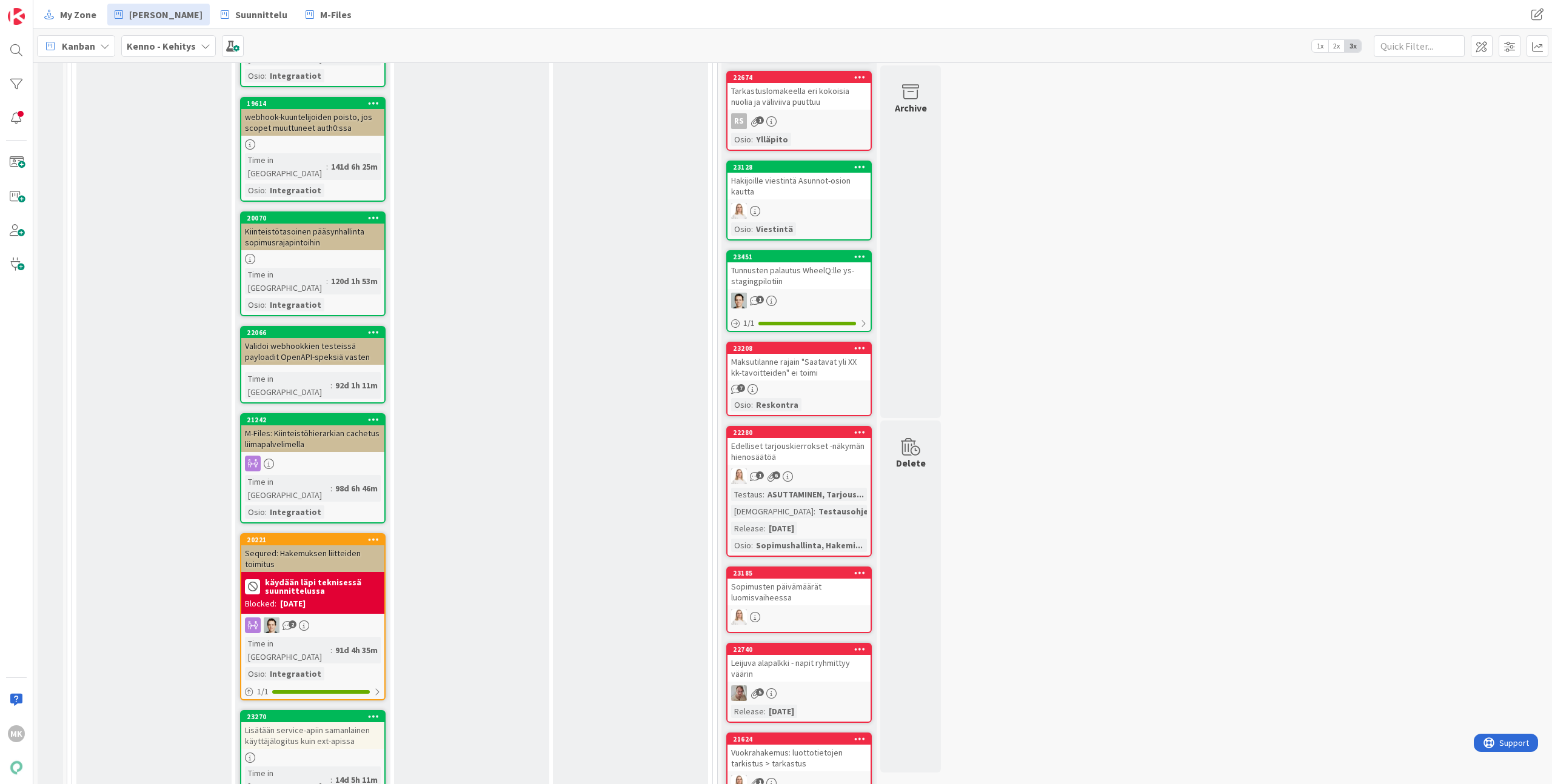
scroll to position [2561, 0]
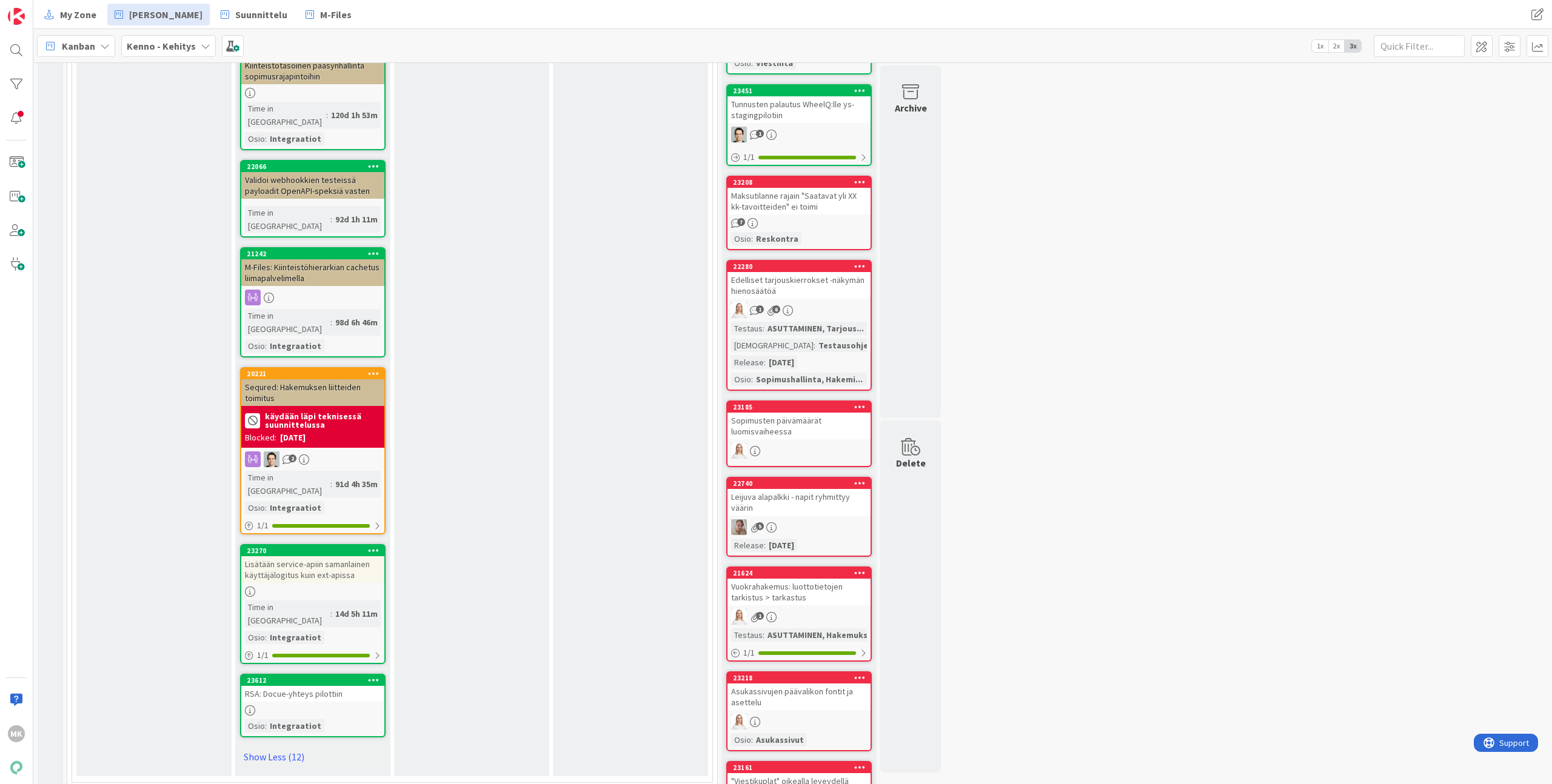
click at [336, 686] on div "RSA: Docue-yhteys pilottiin" at bounding box center [313, 694] width 143 height 16
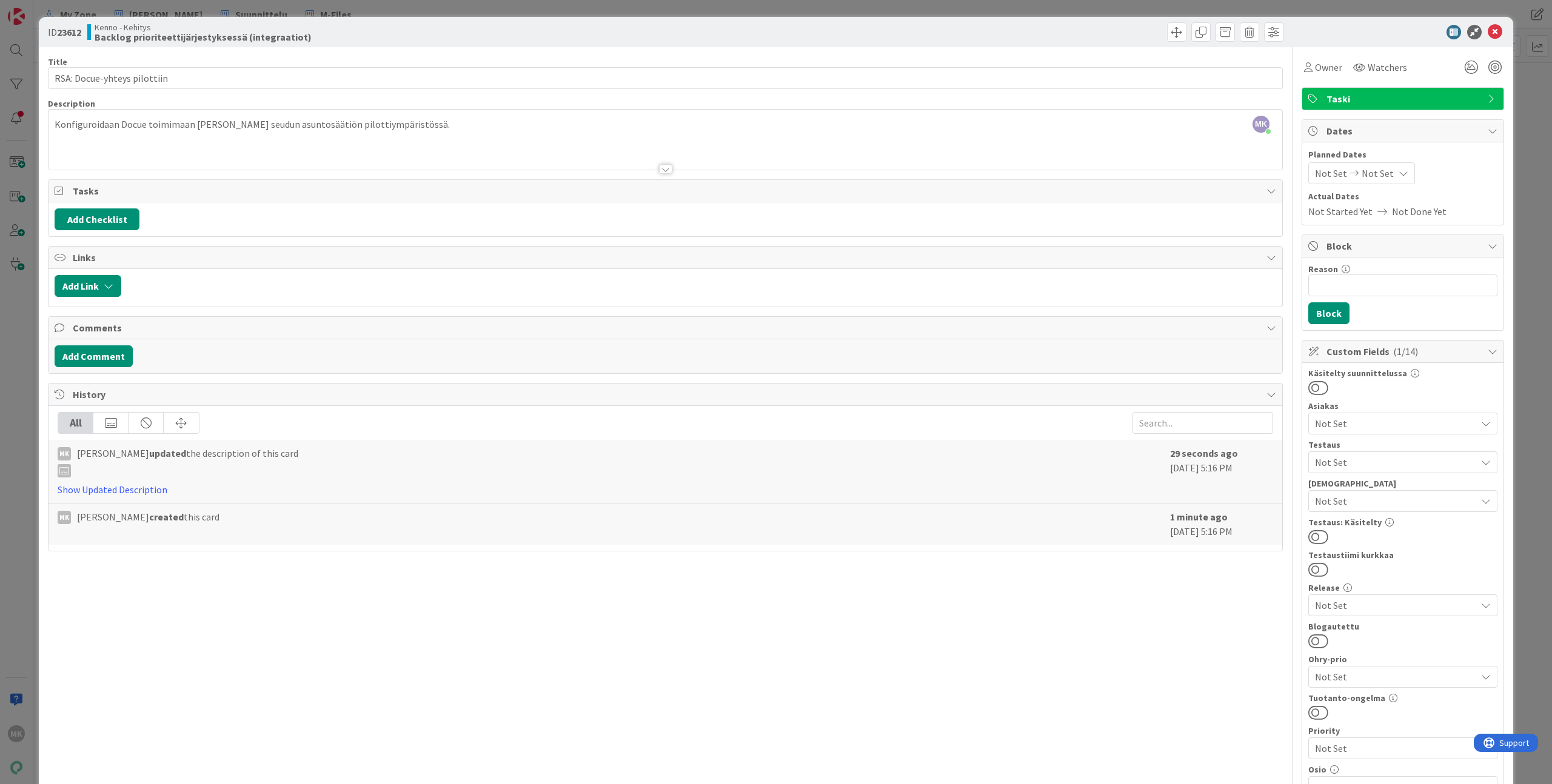
drag, startPoint x: 398, startPoint y: 46, endPoint x: 406, endPoint y: 31, distance: 17.0
click at [398, 46] on div "ID 23612 Kenno - Kehitys Backlog prioriteettijärjestyksessä (integraatiot)" at bounding box center [776, 32] width 1474 height 30
